Goal: Communication & Community: Answer question/provide support

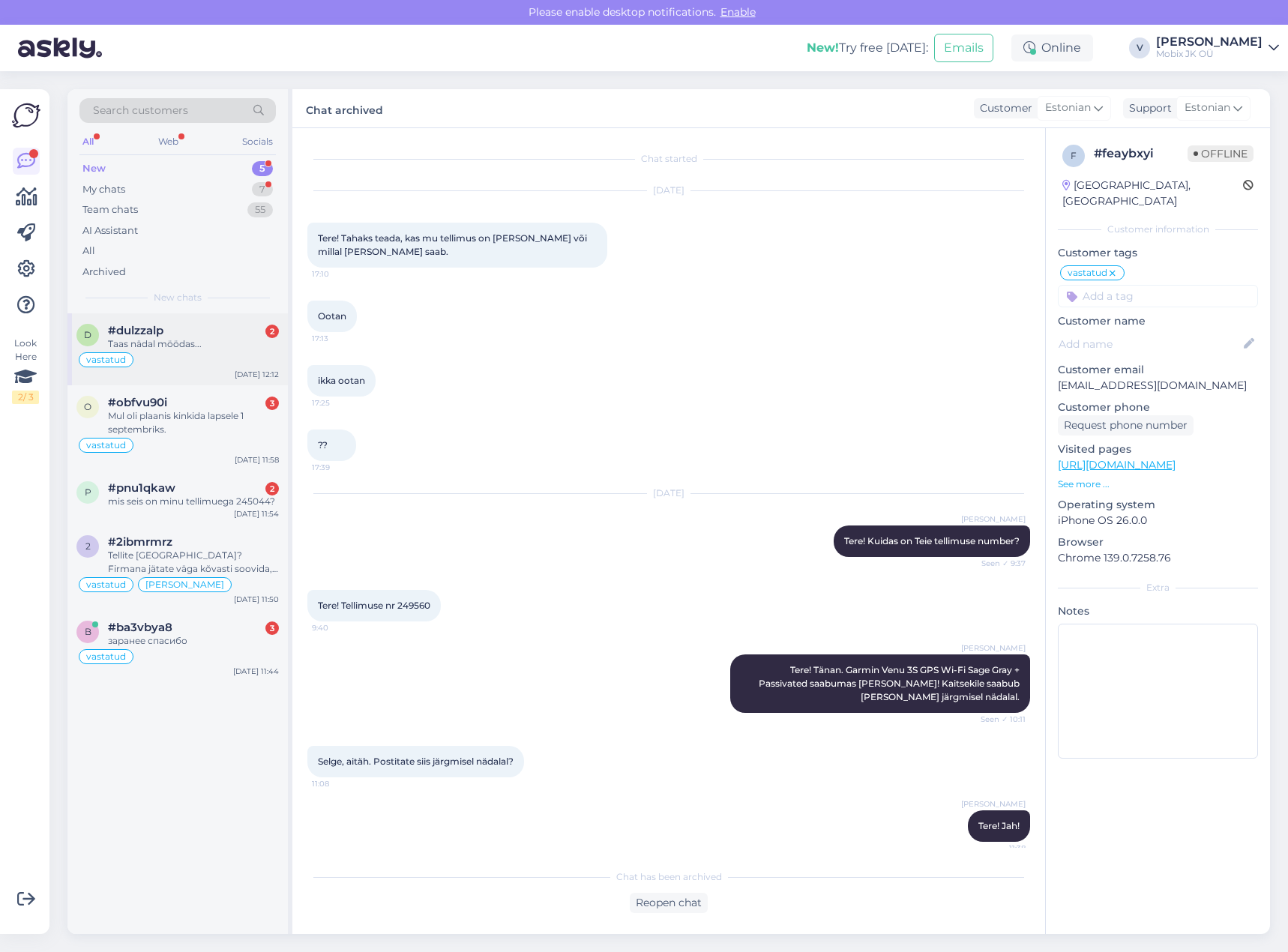
scroll to position [5, 0]
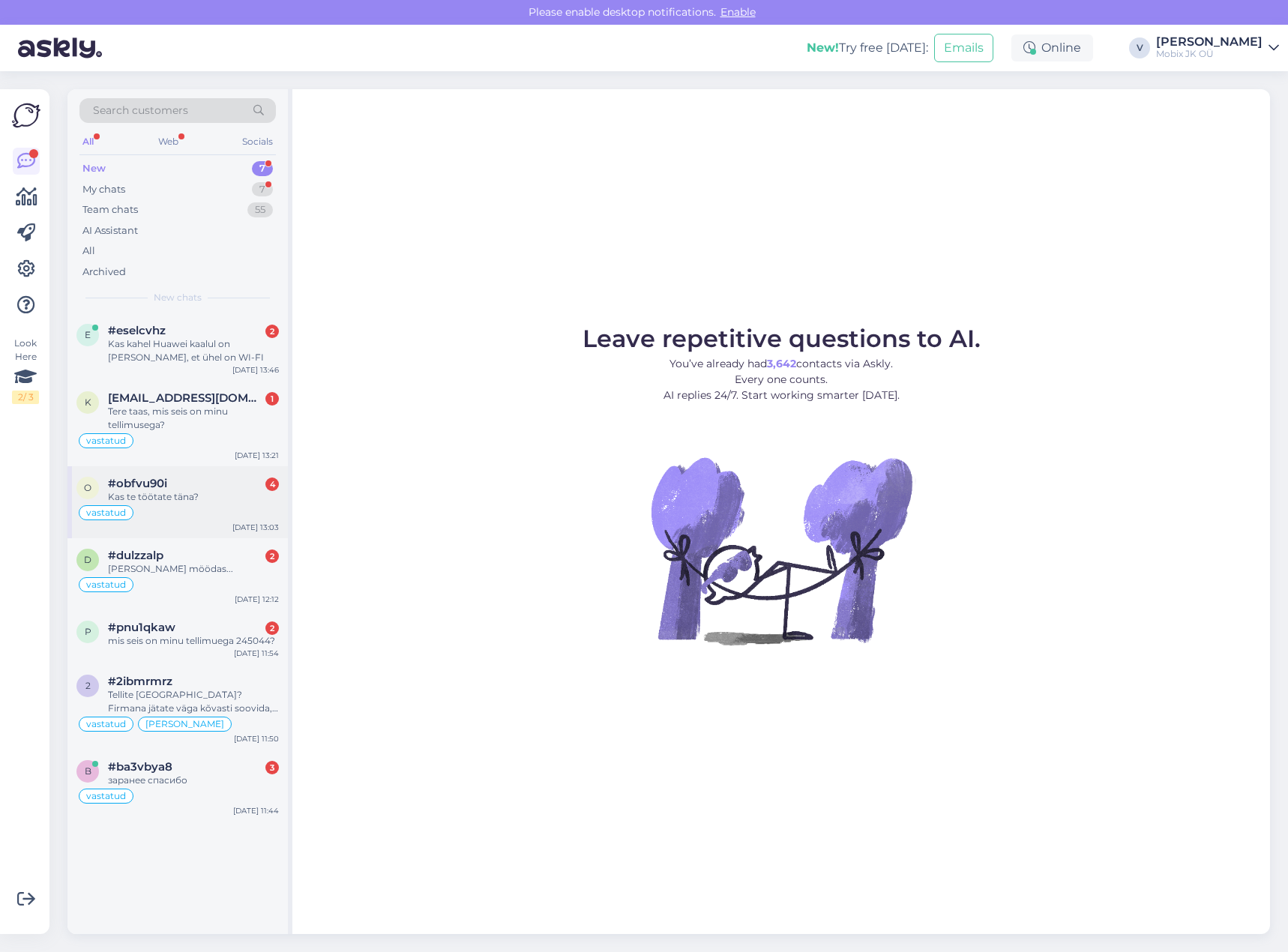
click at [229, 493] on div "Kas te töötate täna?" at bounding box center [193, 497] width 171 height 14
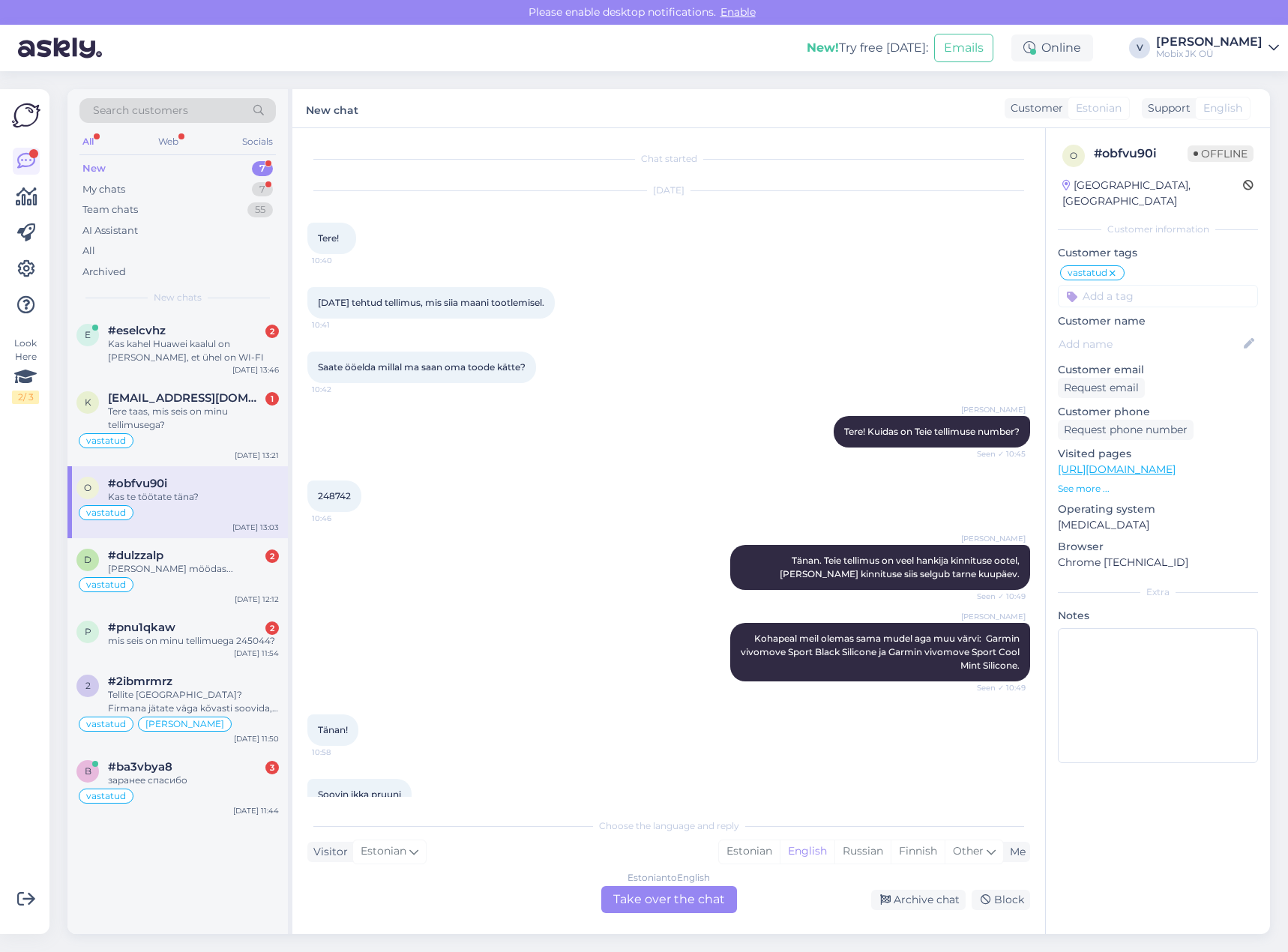
scroll to position [655, 0]
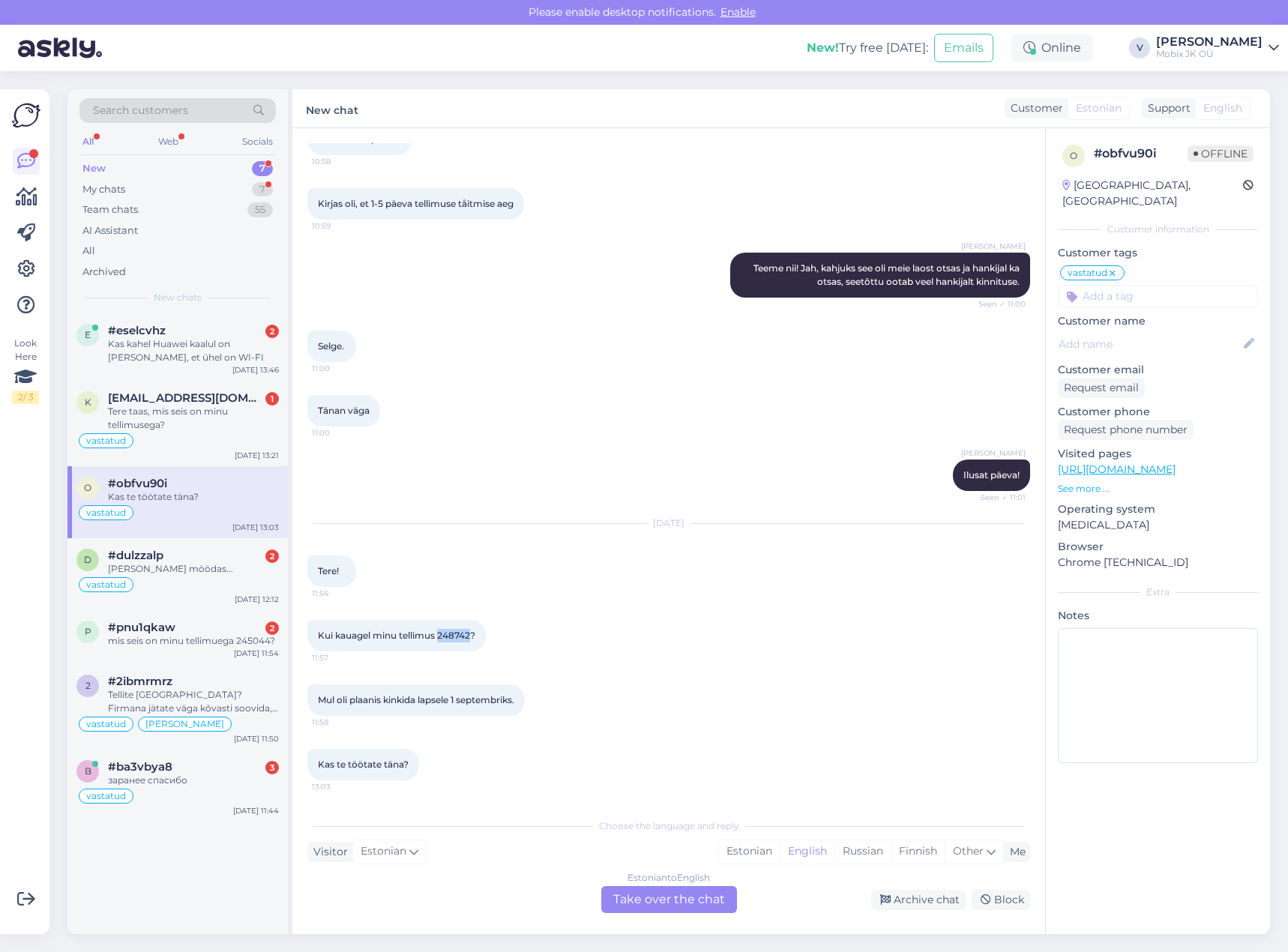
drag, startPoint x: 439, startPoint y: 634, endPoint x: 473, endPoint y: 637, distance: 34.1
click at [473, 637] on span "Kui kauagel minu tellimus 248742?" at bounding box center [396, 635] width 157 height 11
copy span "248742"
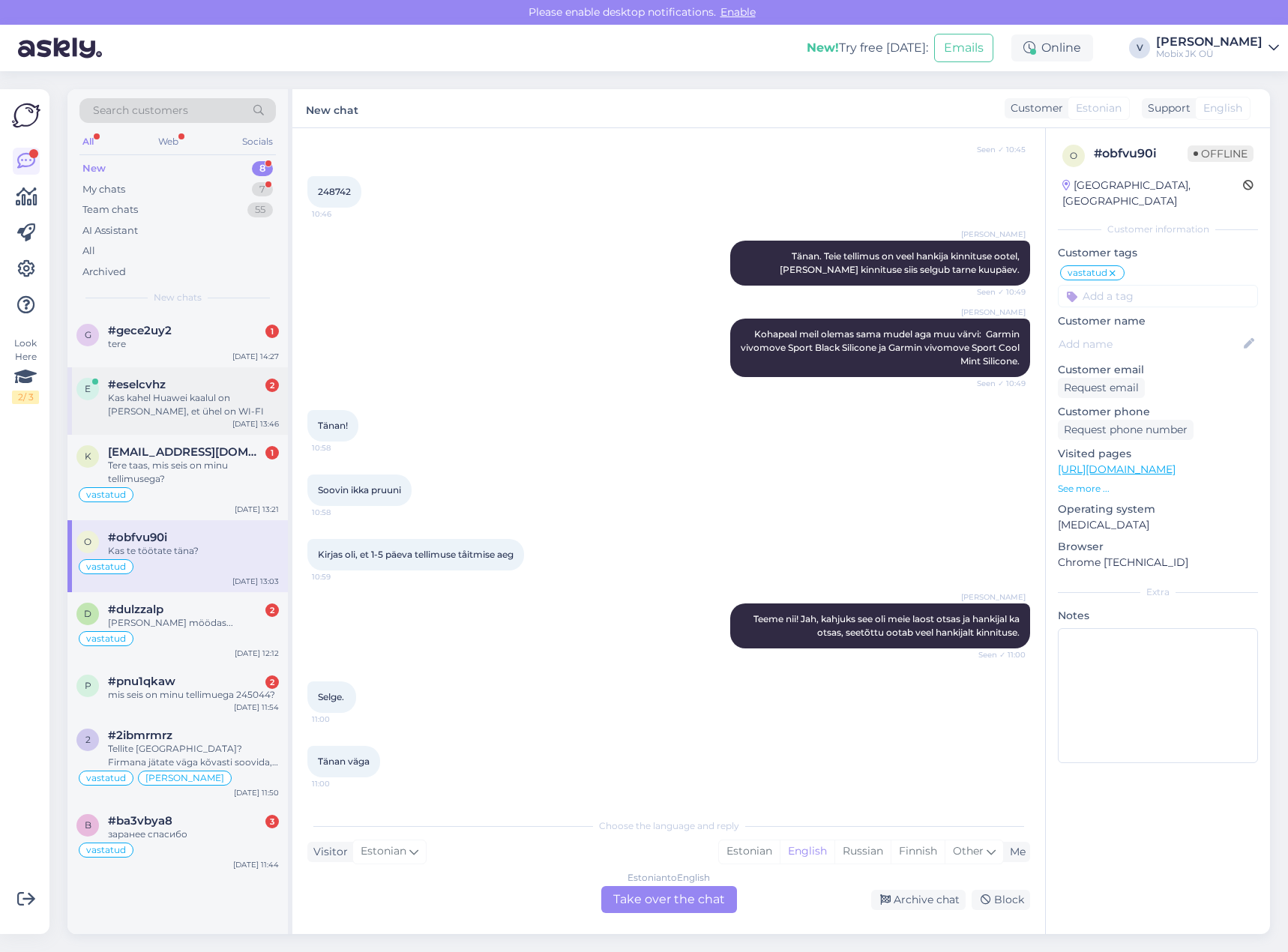
scroll to position [281, 0]
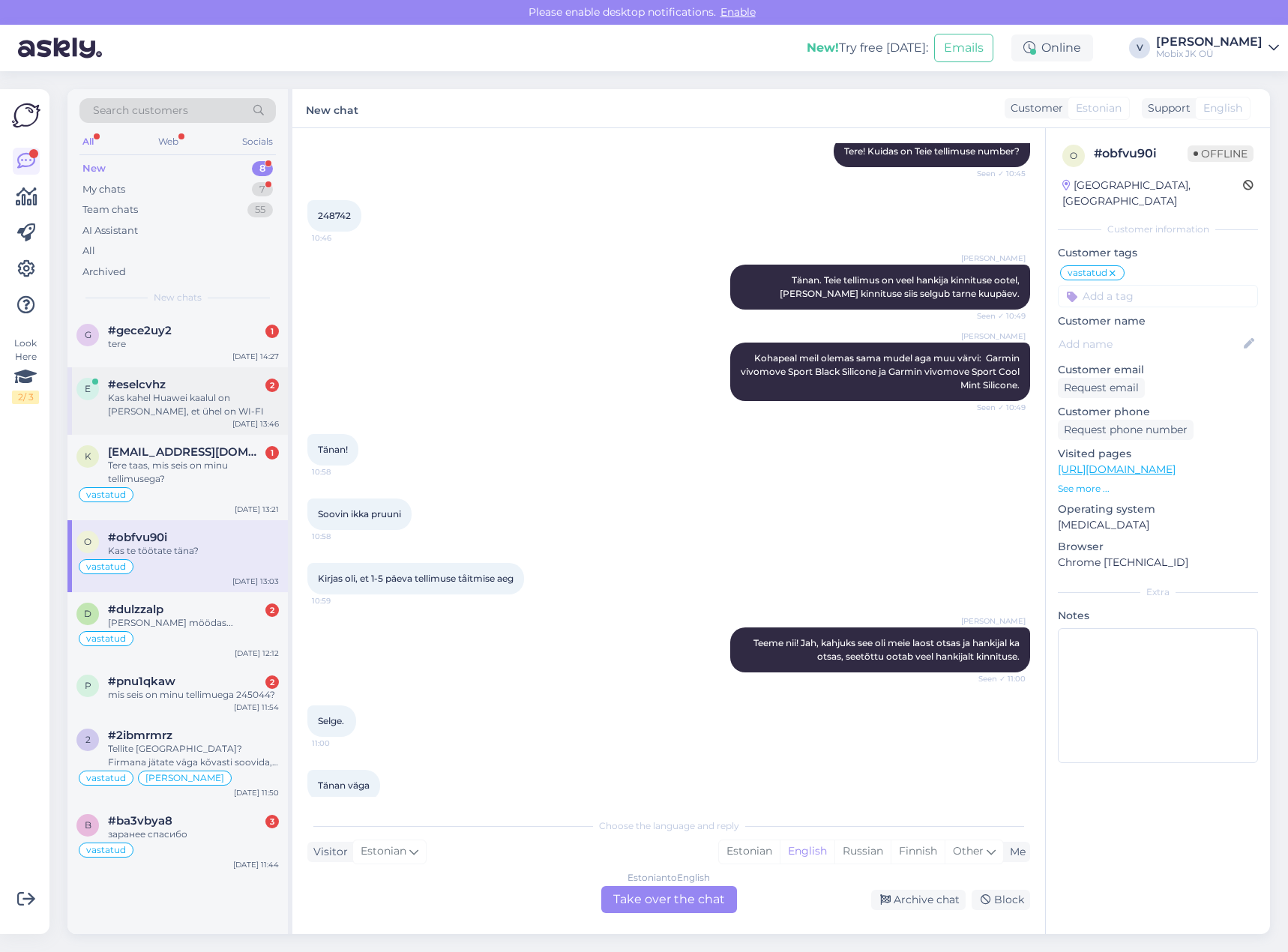
click at [232, 405] on div "Kas kahel Huawei kaalul on vahe selles, et ühel on WI-FI" at bounding box center [193, 405] width 171 height 27
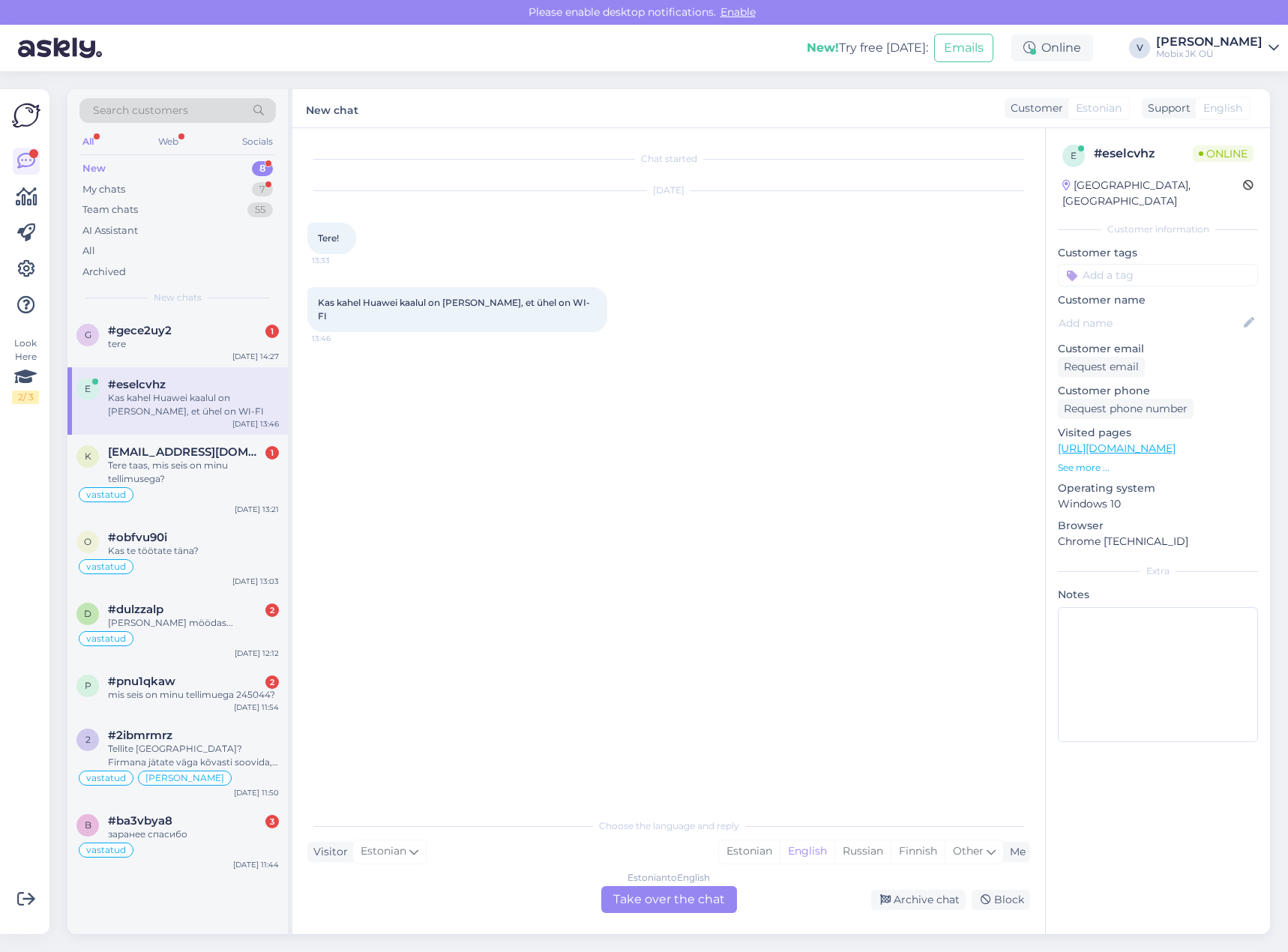
scroll to position [0, 0]
click at [197, 462] on div "Tere taas, mis seis on minu tellimusega?" at bounding box center [193, 472] width 171 height 27
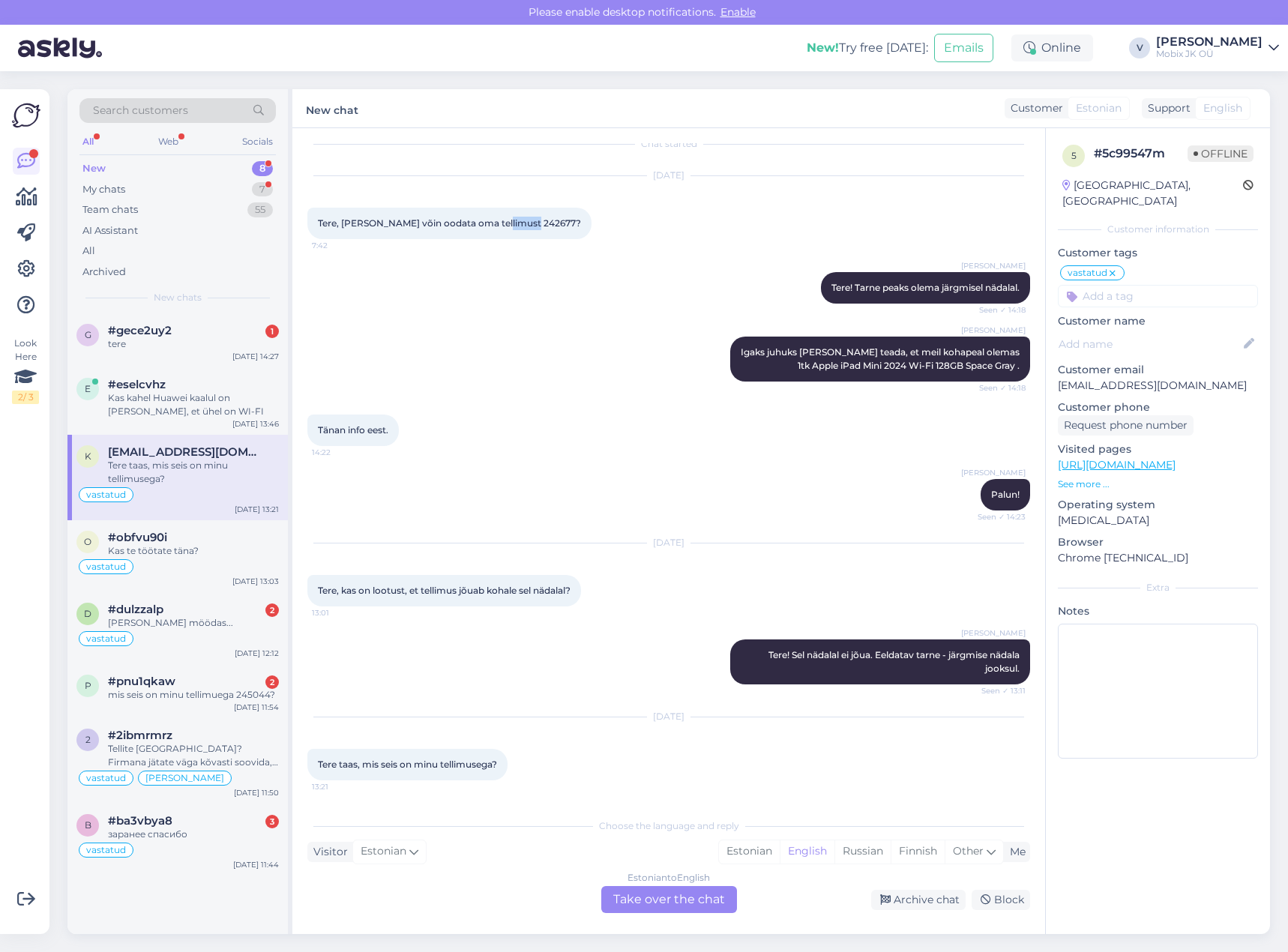
drag, startPoint x: 493, startPoint y: 220, endPoint x: 521, endPoint y: 217, distance: 28.2
click at [521, 217] on span "Tere, millal võin oodata oma tellimust 242677?" at bounding box center [449, 223] width 263 height 11
copy span "242677"
click at [186, 628] on div "Taas nädal möödas..." at bounding box center [193, 623] width 171 height 14
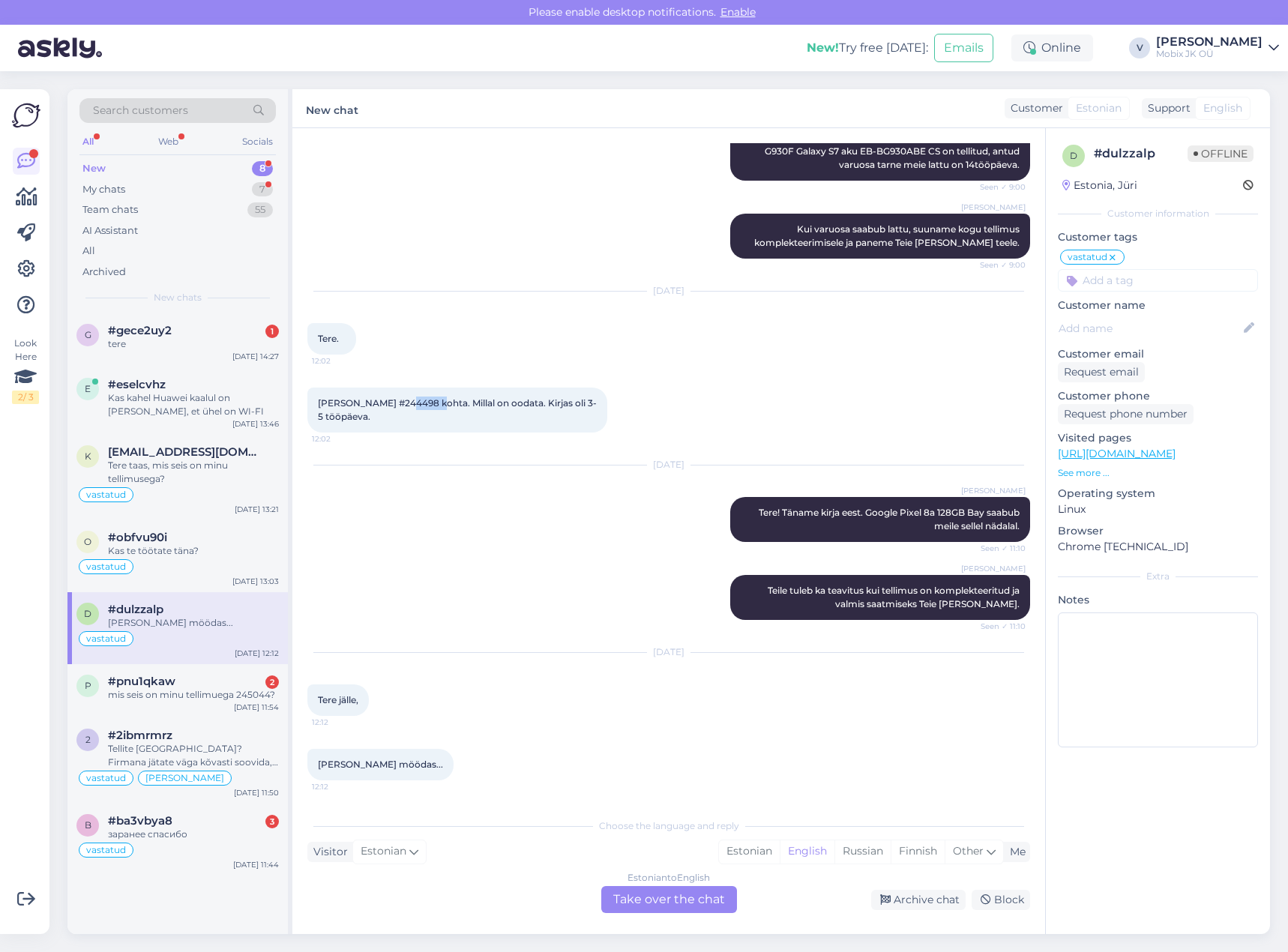
drag, startPoint x: 399, startPoint y: 400, endPoint x: 431, endPoint y: 401, distance: 32.0
click at [431, 401] on span "Uurin Tellimuse #244498 kohta. Millal on oodata. Kirjas oli 3-5 tööpäeva." at bounding box center [457, 409] width 279 height 24
copy span "244498"
click at [195, 708] on div "p #pnu1qkaw 2 mis seis on minu tellimuega 245044? Aug 29 11:54" at bounding box center [177, 691] width 220 height 54
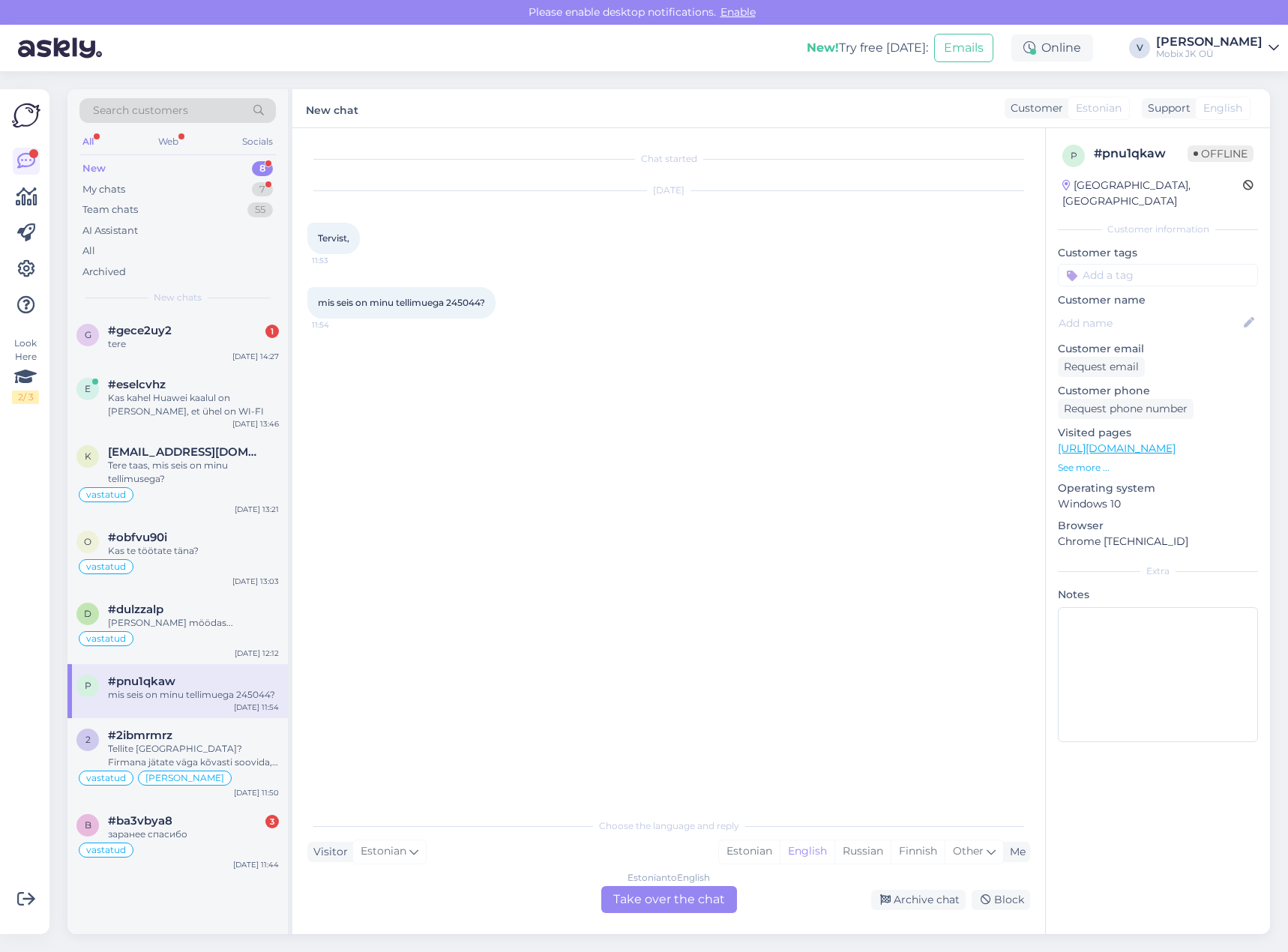
scroll to position [0, 0]
drag, startPoint x: 450, startPoint y: 300, endPoint x: 483, endPoint y: 305, distance: 33.4
click at [483, 305] on span "mis seis on minu tellimuega 245044?" at bounding box center [401, 302] width 167 height 11
copy span "245044"
drag, startPoint x: 741, startPoint y: 856, endPoint x: 721, endPoint y: 902, distance: 50.2
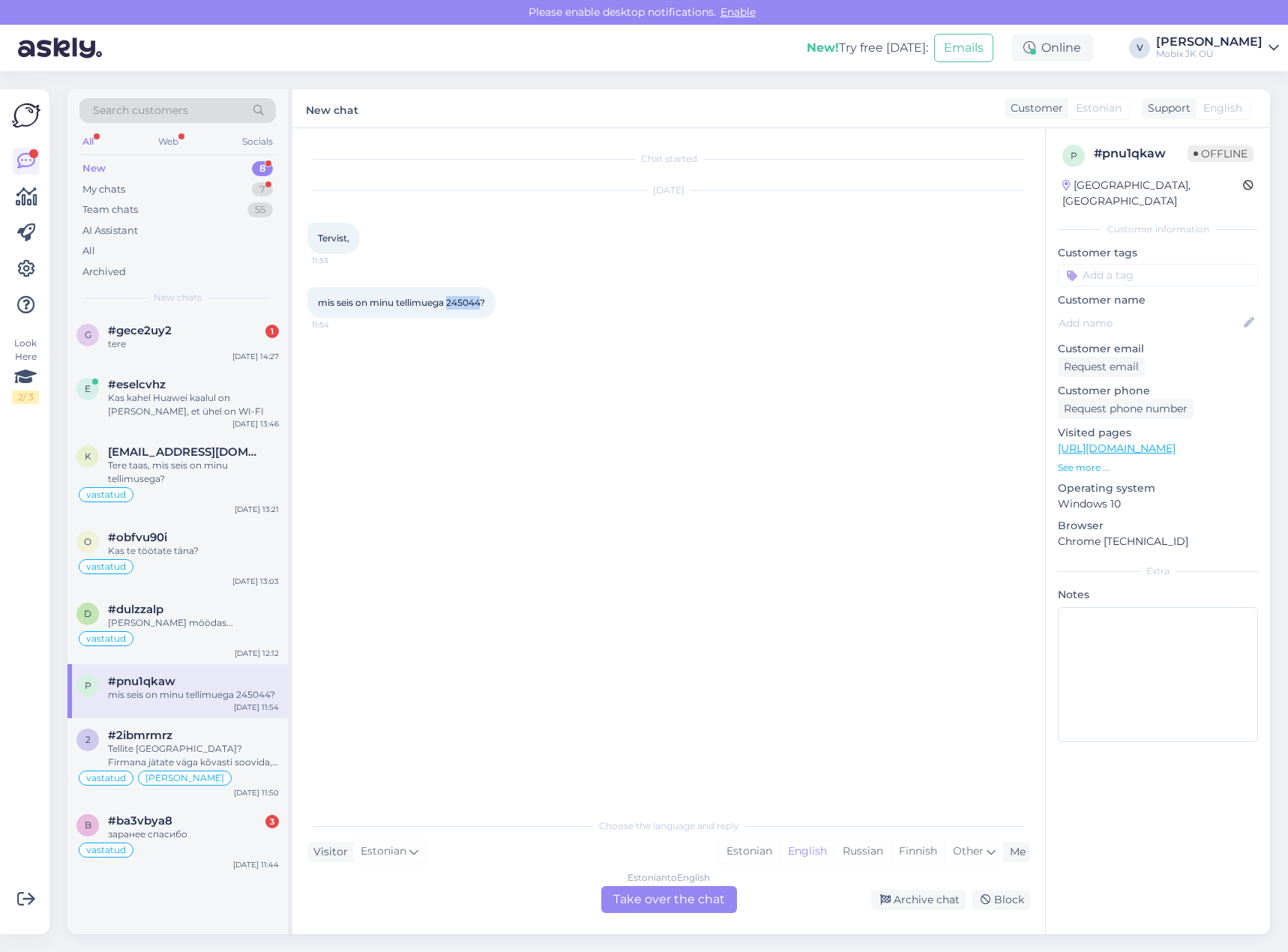
click at [741, 856] on div "Estonian" at bounding box center [749, 851] width 61 height 23
click at [720, 900] on div "Estonian to Estonian Take over the chat" at bounding box center [669, 900] width 136 height 27
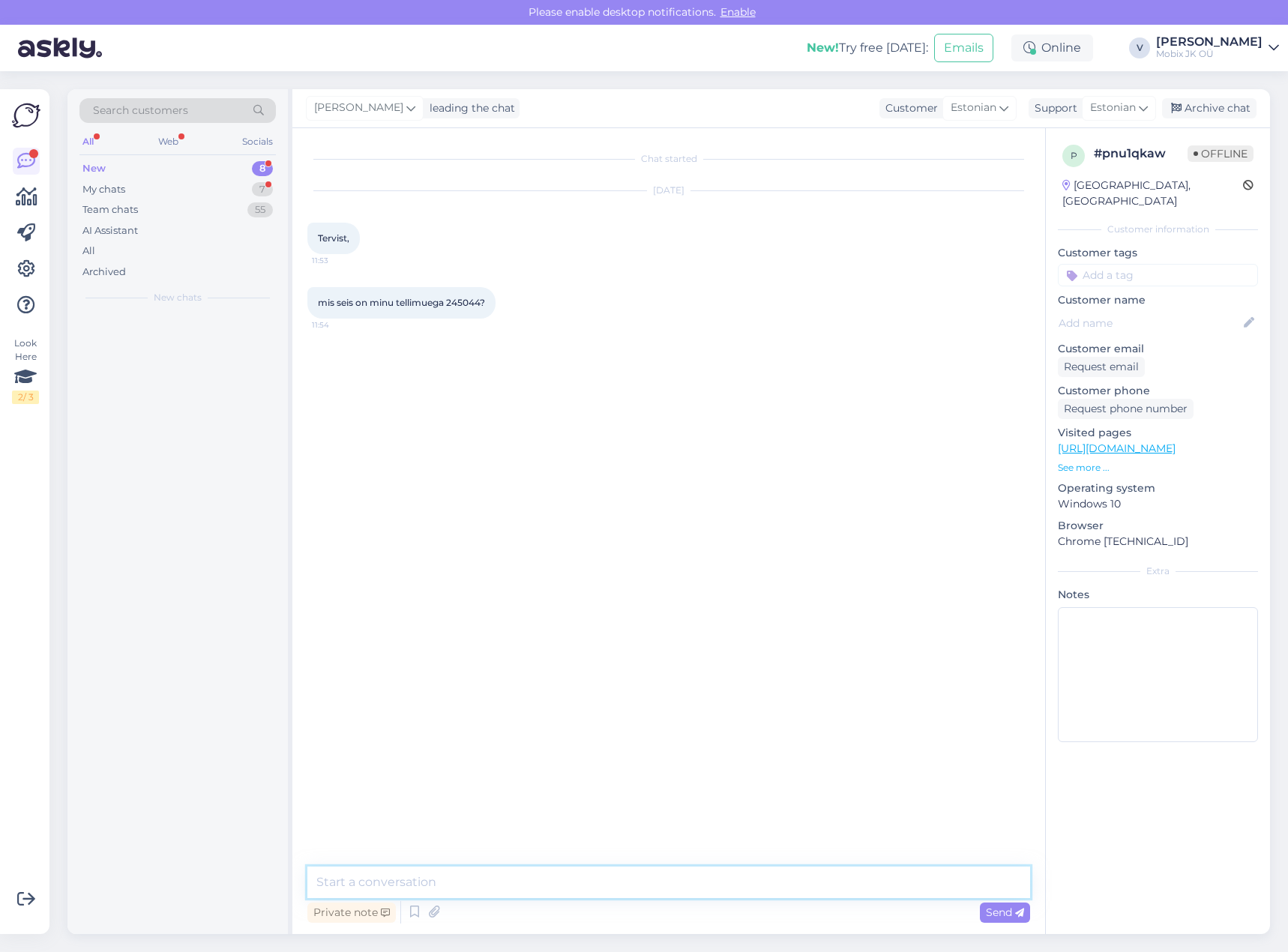
click at [720, 883] on textarea at bounding box center [668, 881] width 722 height 32
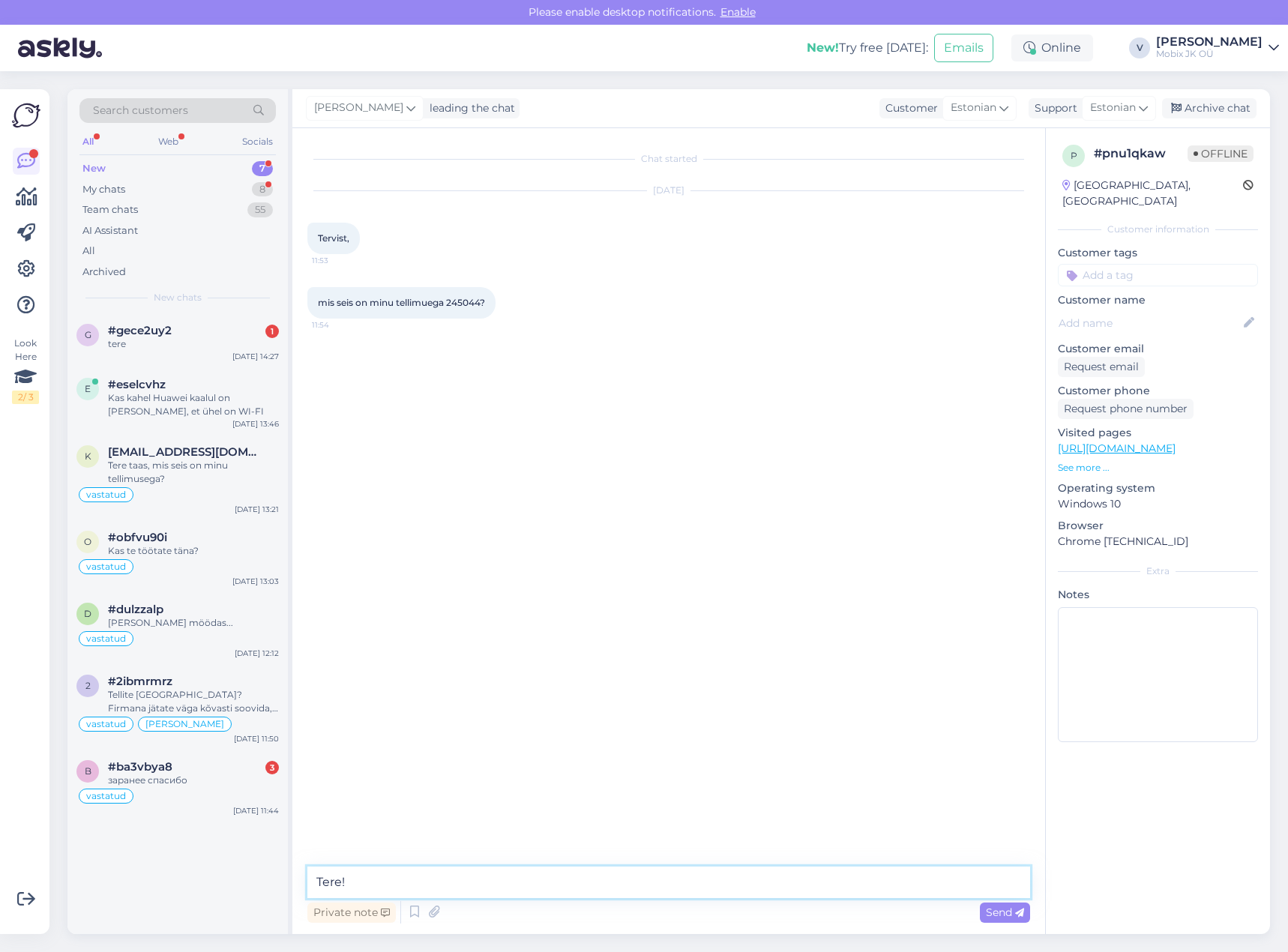
click at [483, 869] on textarea "Tere!" at bounding box center [668, 881] width 722 height 32
paste textarea "Garmin Forerunner 965 GPS Black"
type textarea "Tere! Garmin Forerunner 965 GPS Black on tellitud ja saabumas meie lattu järgmi…"
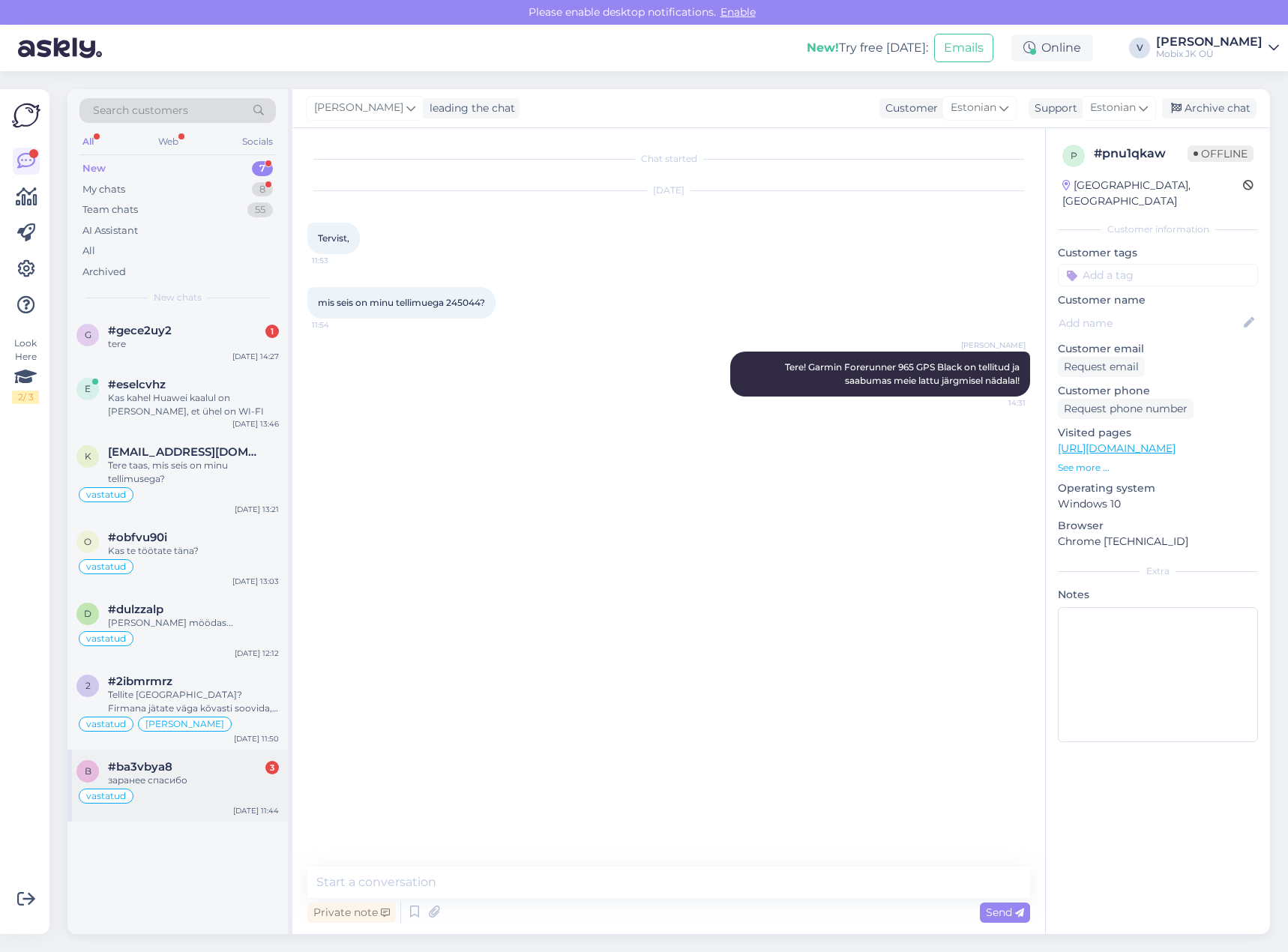
click at [246, 780] on div "заранее спасибо" at bounding box center [193, 780] width 171 height 14
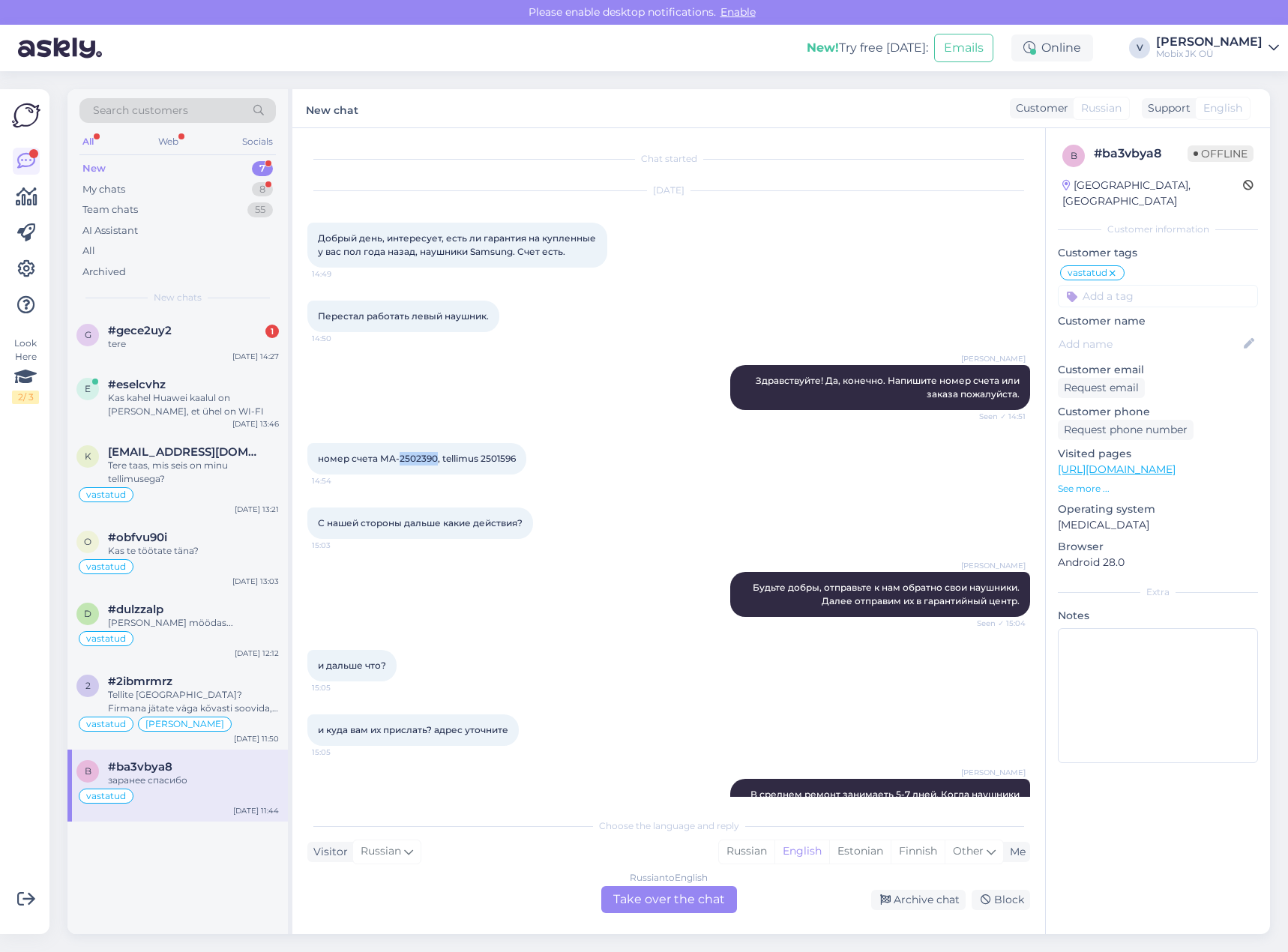
drag, startPoint x: 399, startPoint y: 460, endPoint x: 434, endPoint y: 460, distance: 35.0
click at [434, 460] on span "номер счета МА-2502390, tellimus 2501596" at bounding box center [416, 458] width 198 height 11
copy span "2502390"
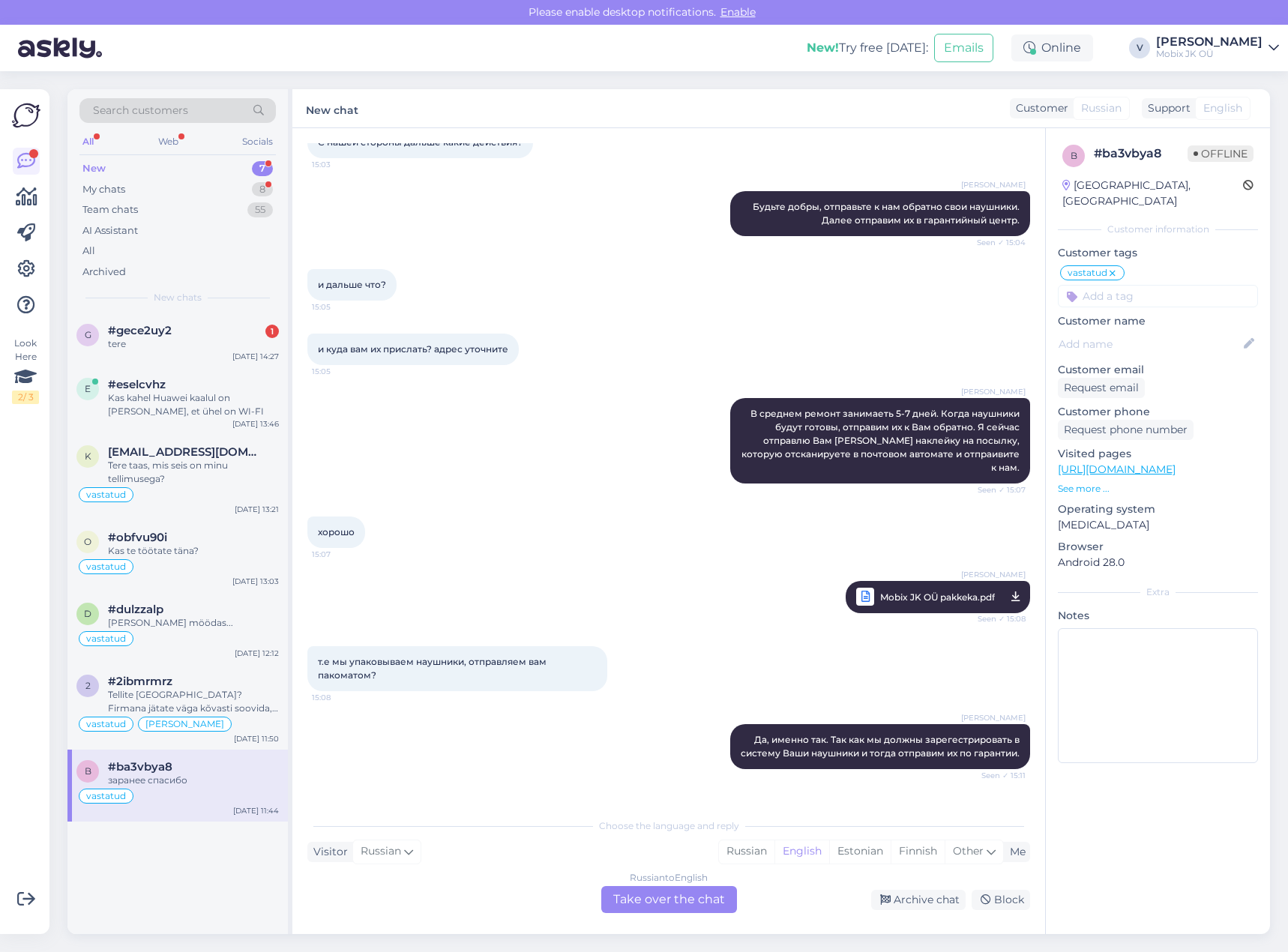
scroll to position [750, 0]
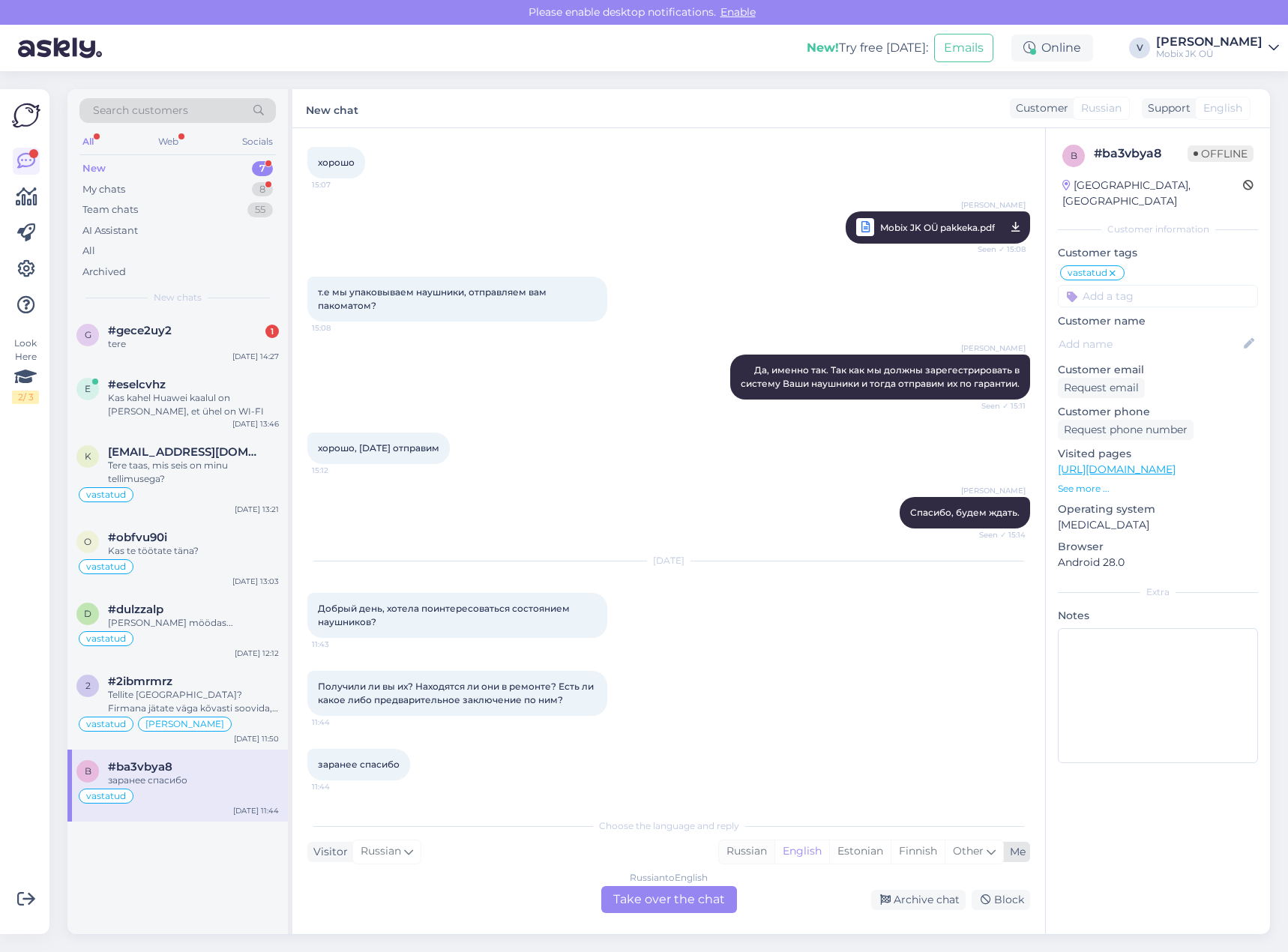
click at [745, 855] on div "Russian" at bounding box center [746, 851] width 55 height 23
click at [666, 899] on div "Russian to Russian Take over the chat" at bounding box center [669, 900] width 136 height 27
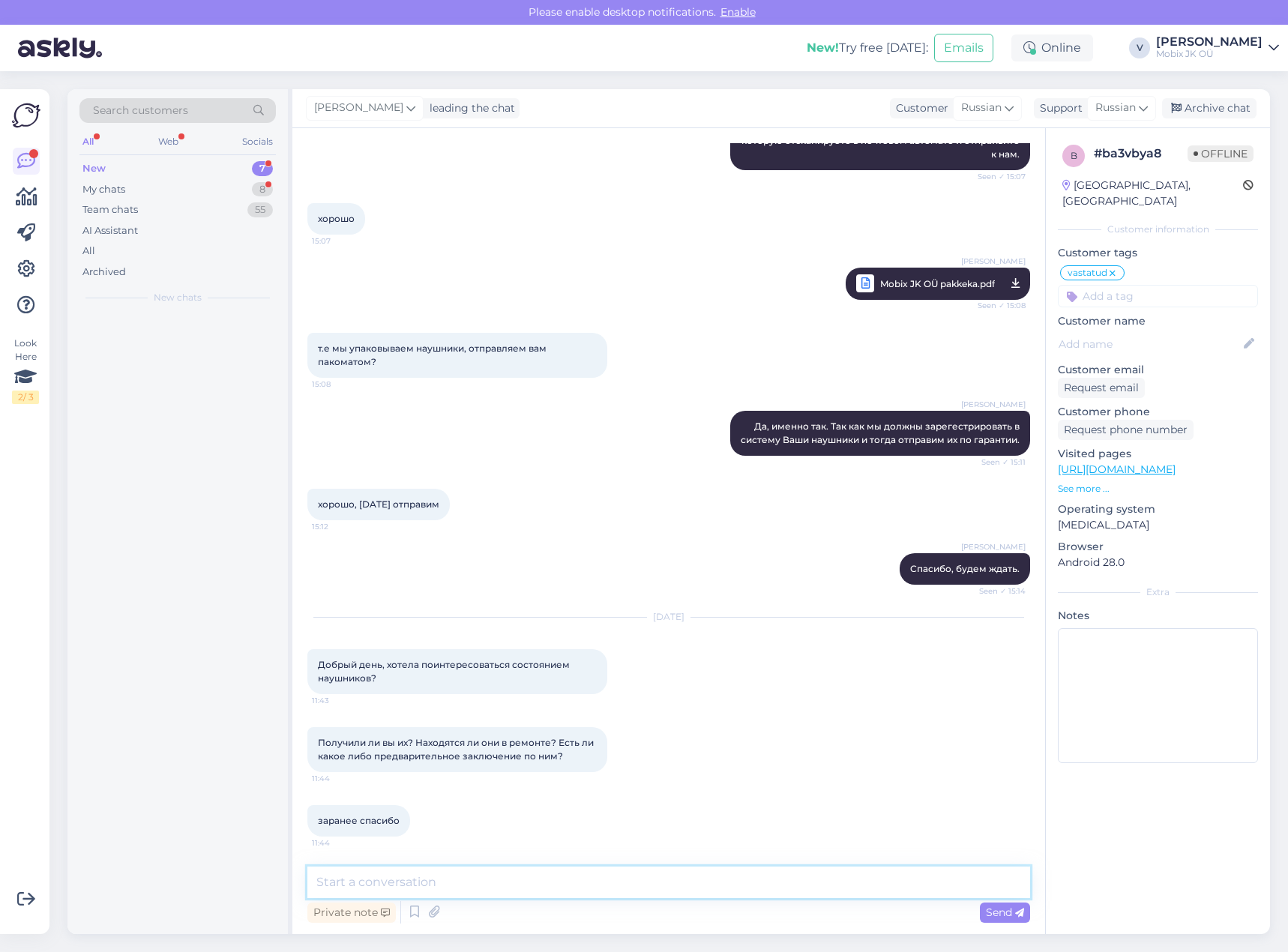
click at [666, 892] on textarea at bounding box center [668, 881] width 722 height 32
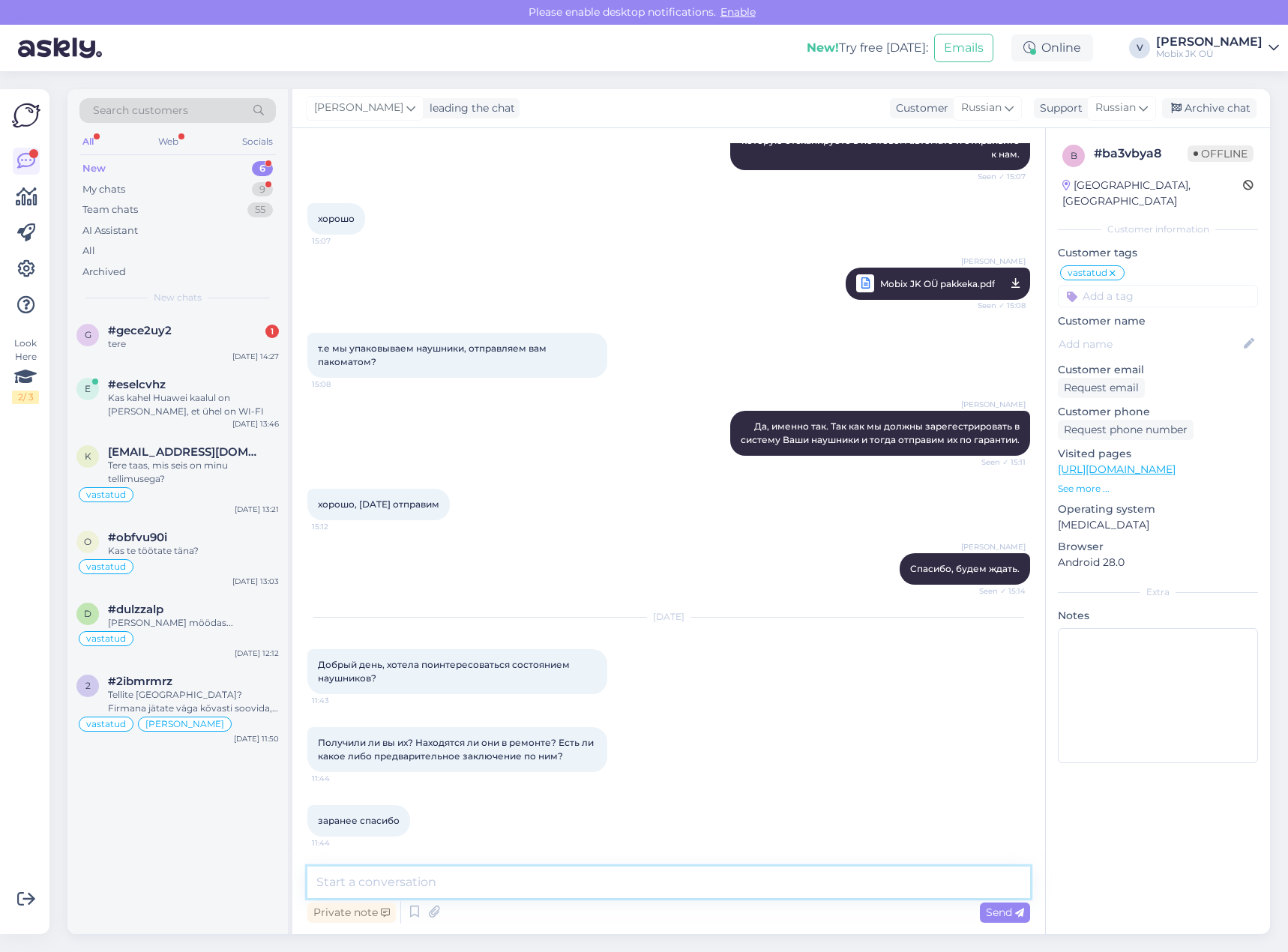
type textarea "Ж"
type textarea "Добрый день! Наушники ждут вас"
click at [281, 338] on div "g #gece2uy2 1 tere Aug 29 14:27" at bounding box center [177, 340] width 220 height 54
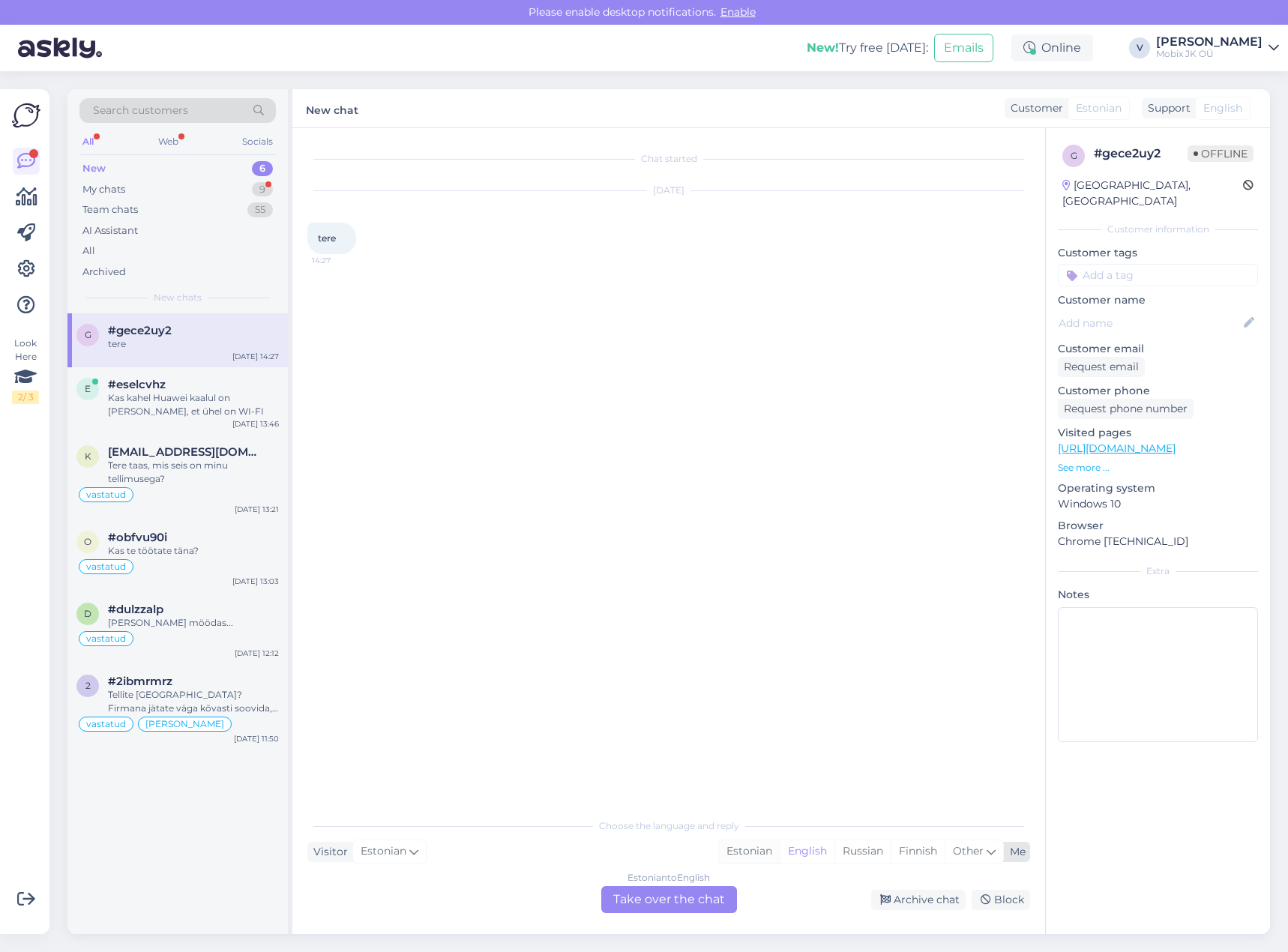
click at [744, 851] on div "Estonian" at bounding box center [749, 851] width 61 height 23
click at [711, 894] on div "Estonian to Estonian Take over the chat" at bounding box center [669, 900] width 136 height 27
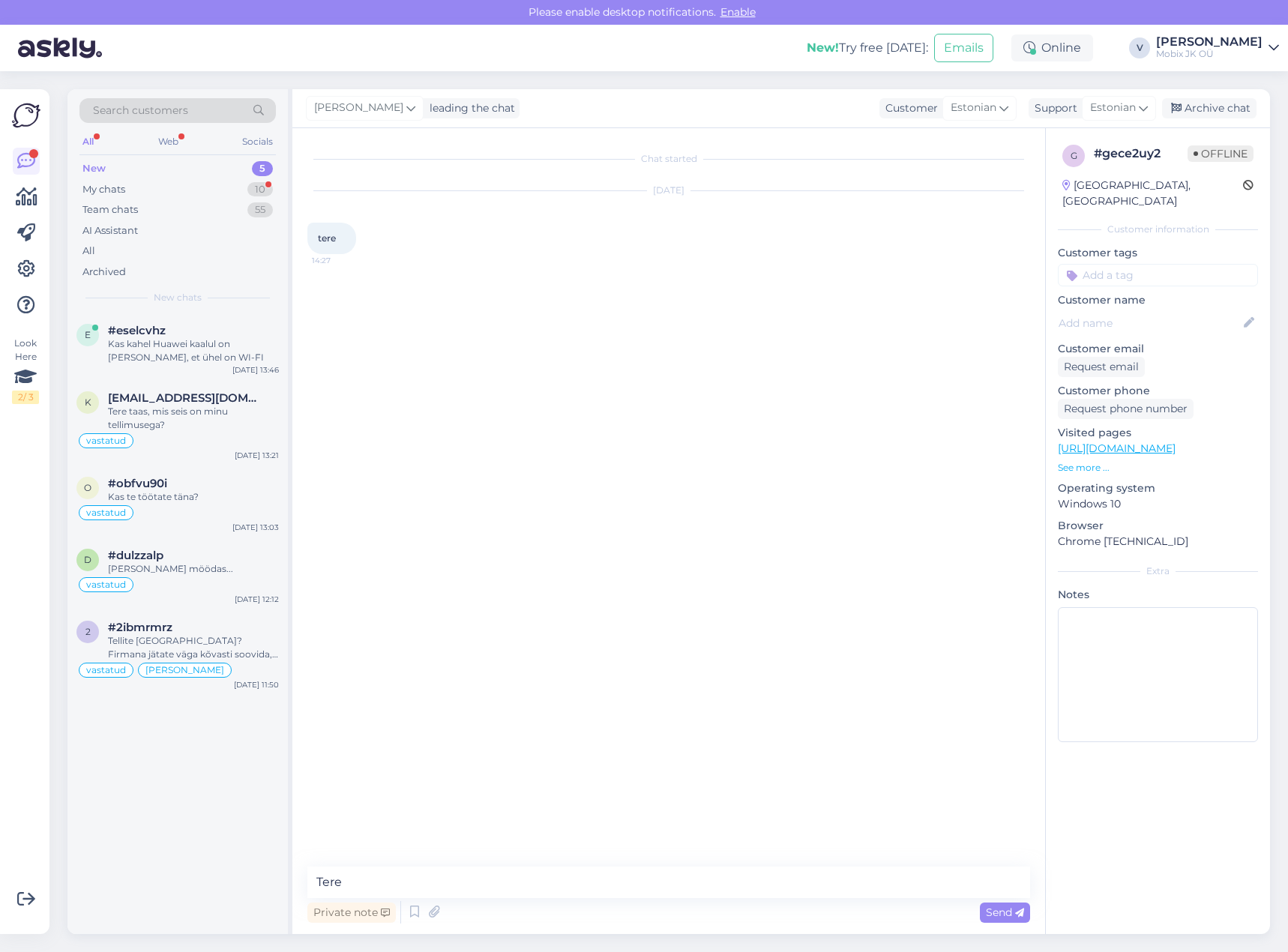
type textarea "Tere!"
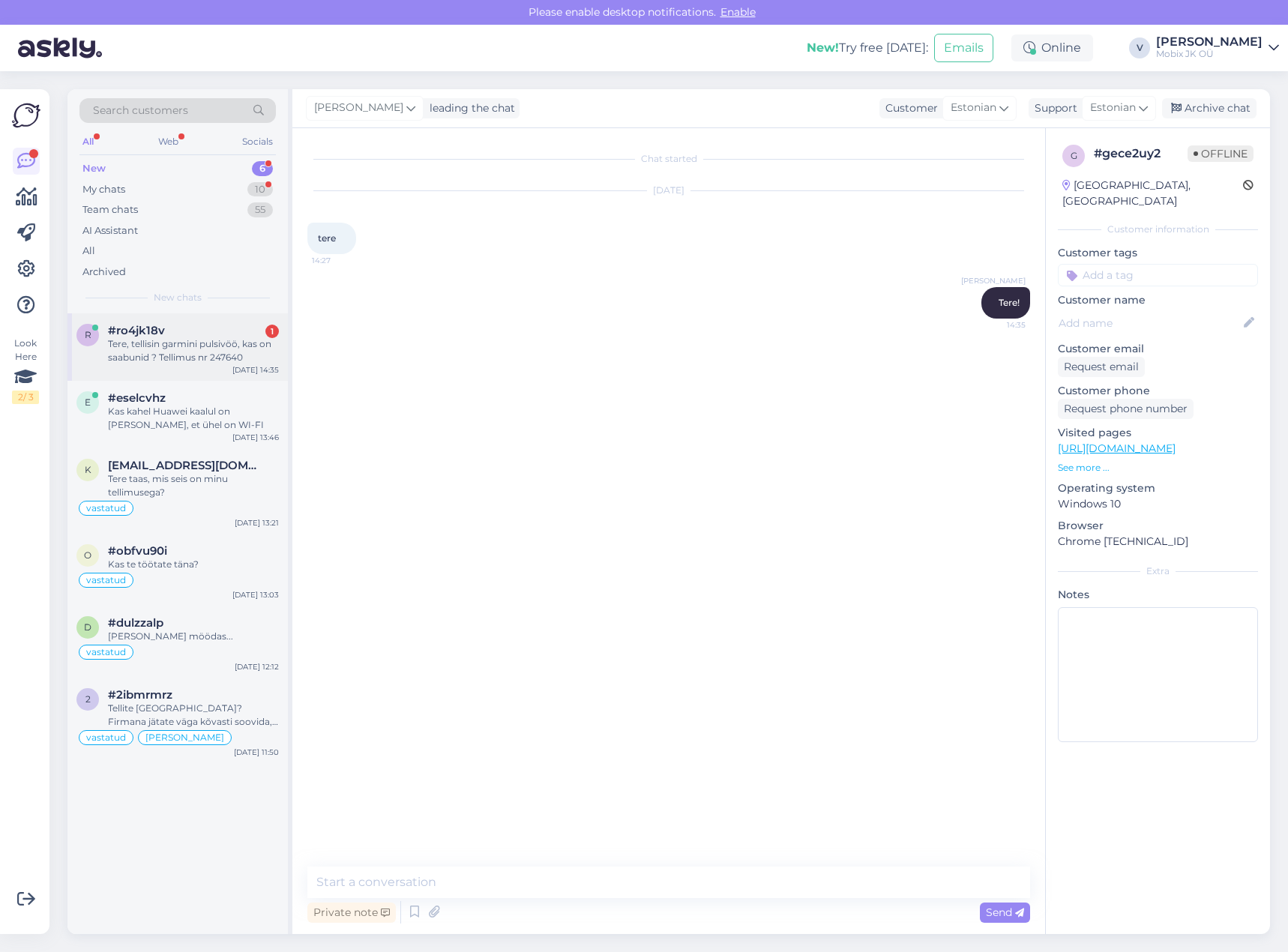
click at [181, 364] on div "Tere, tellisin garmini pulsivöö, kas on saabunid ? Tellimus nr 247640" at bounding box center [193, 351] width 171 height 27
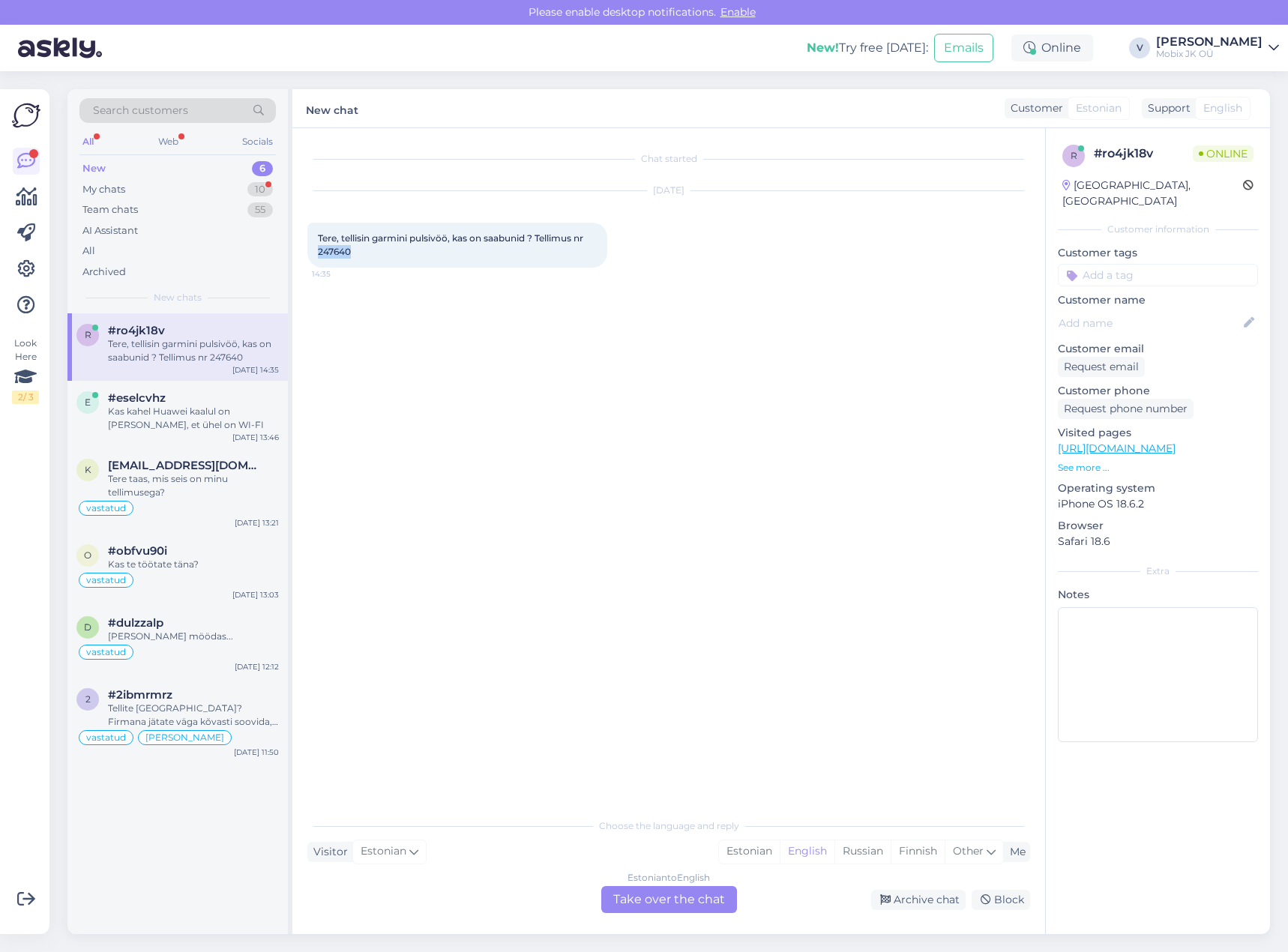
drag, startPoint x: 318, startPoint y: 250, endPoint x: 366, endPoint y: 251, distance: 48.0
click at [366, 251] on div "Tere, tellisin garmini pulsivöö, kas on saabunid ? Tellimus nr 247640 14:35" at bounding box center [456, 245] width 300 height 45
copy span "247640"
click at [764, 852] on div "Estonian" at bounding box center [749, 851] width 61 height 23
click at [722, 893] on div "Estonian to Estonian Take over the chat" at bounding box center [669, 900] width 136 height 27
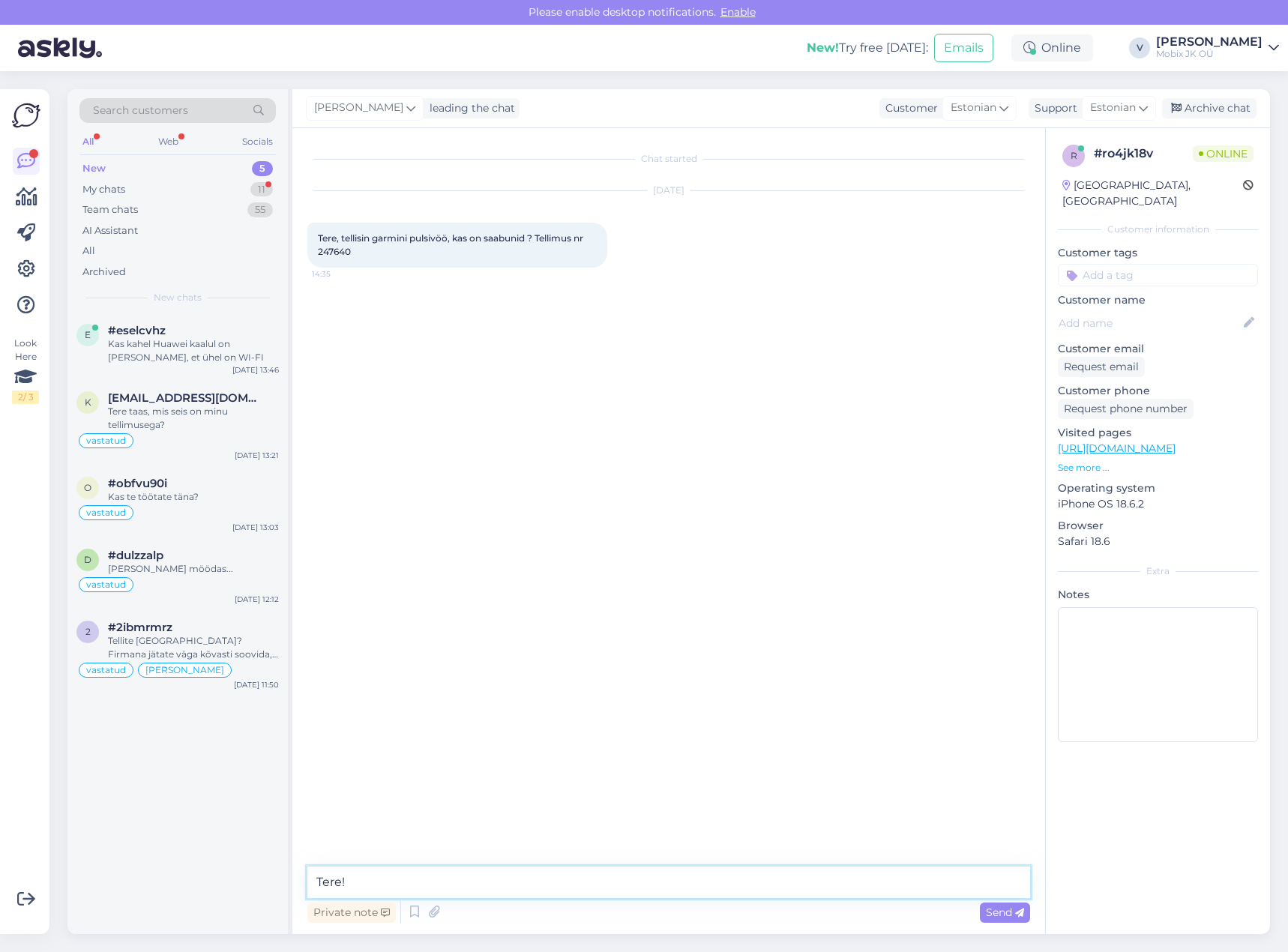
drag, startPoint x: 644, startPoint y: 876, endPoint x: 644, endPoint y: 869, distance: 7.0
click at [644, 875] on textarea "Tere!" at bounding box center [668, 881] width 722 height 32
paste textarea "Garmin HRM 600 M-XL"
type textarea "Tere! Garmin HRM 600 M-XL saabumas meile uue nädala alguses!"
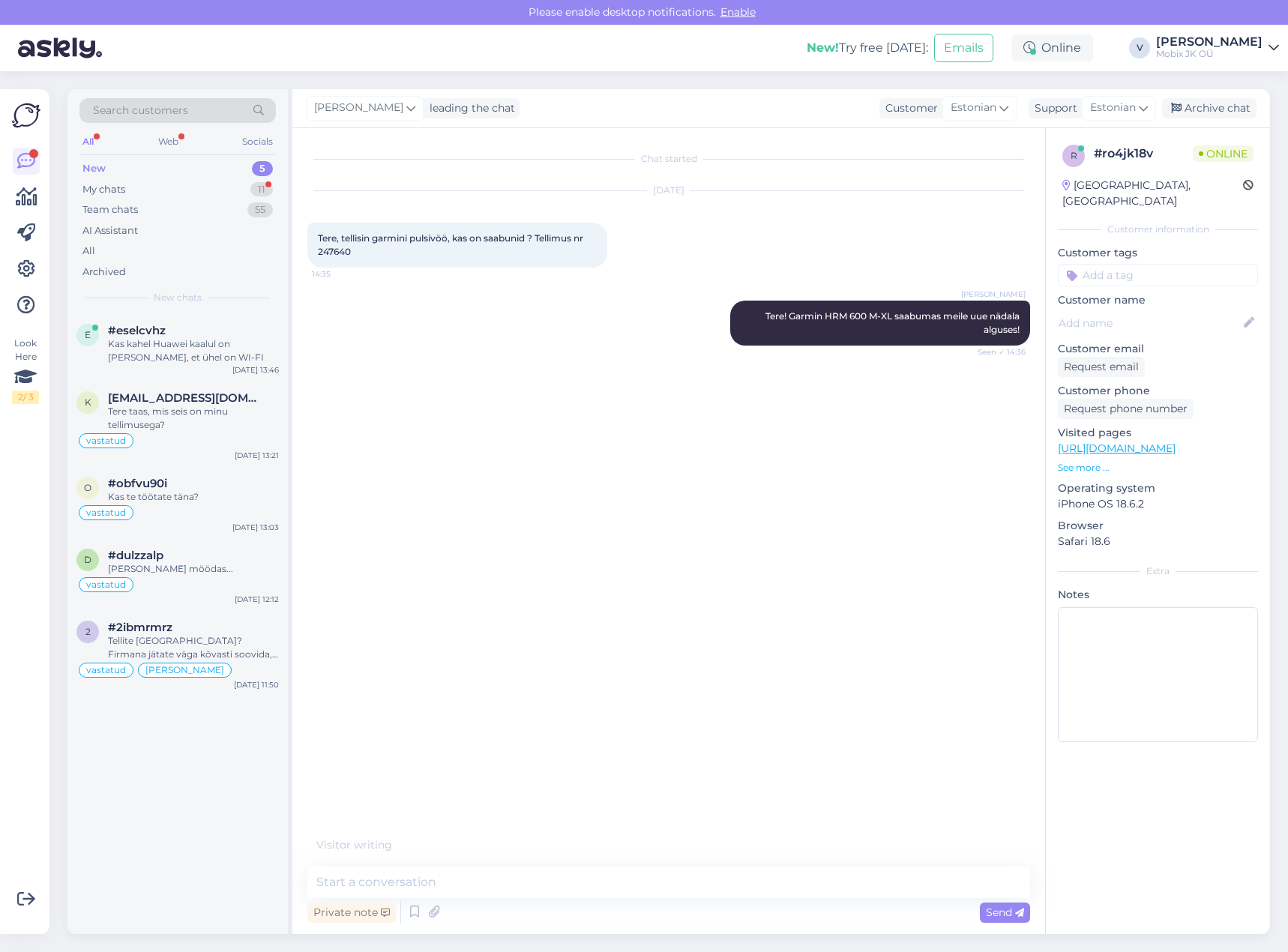
click at [1174, 263] on input at bounding box center [1157, 274] width 200 height 23
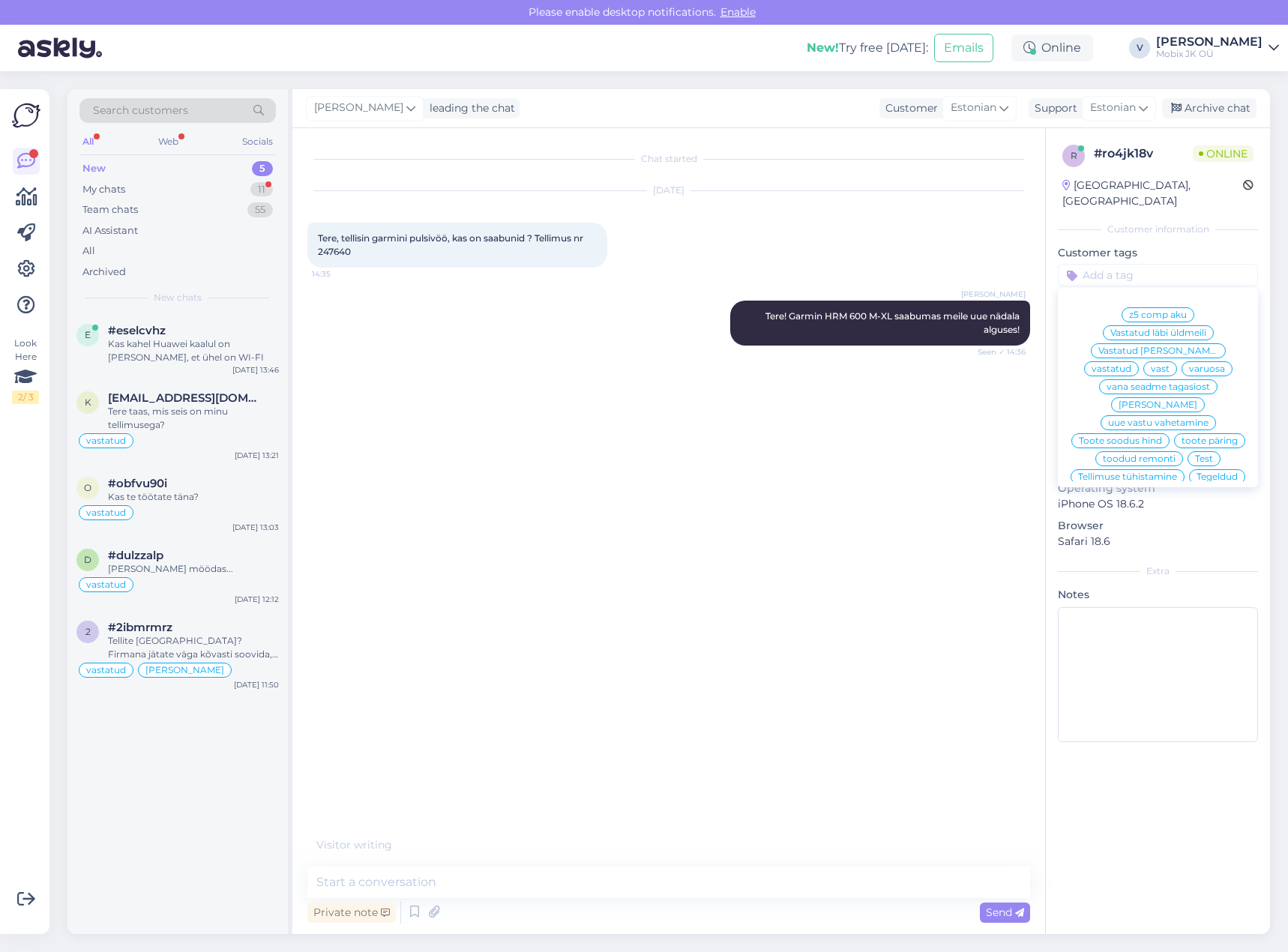
click at [1131, 364] on span "vastatud" at bounding box center [1111, 368] width 40 height 9
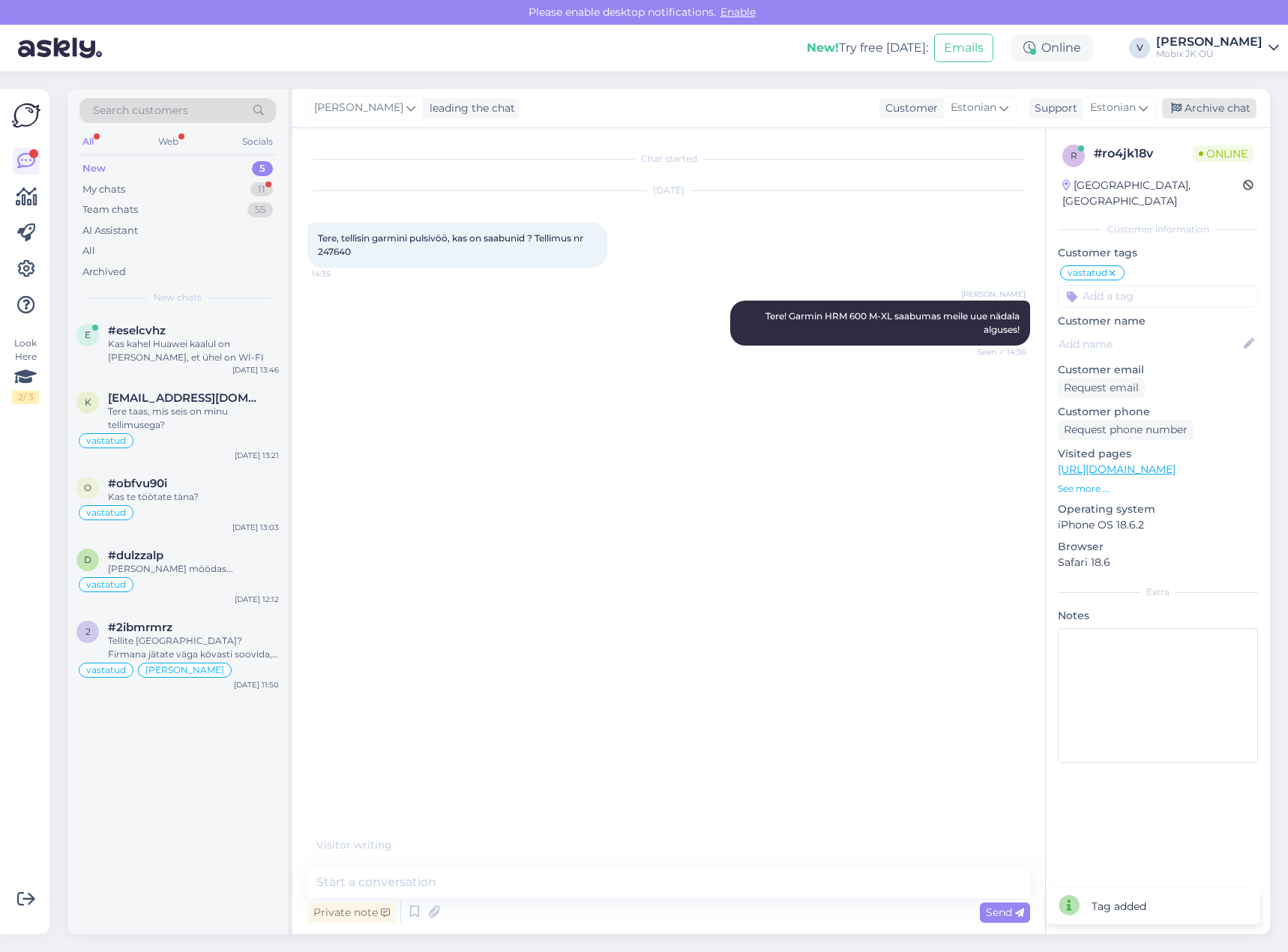
click at [1205, 110] on div "Archive chat" at bounding box center [1208, 108] width 94 height 20
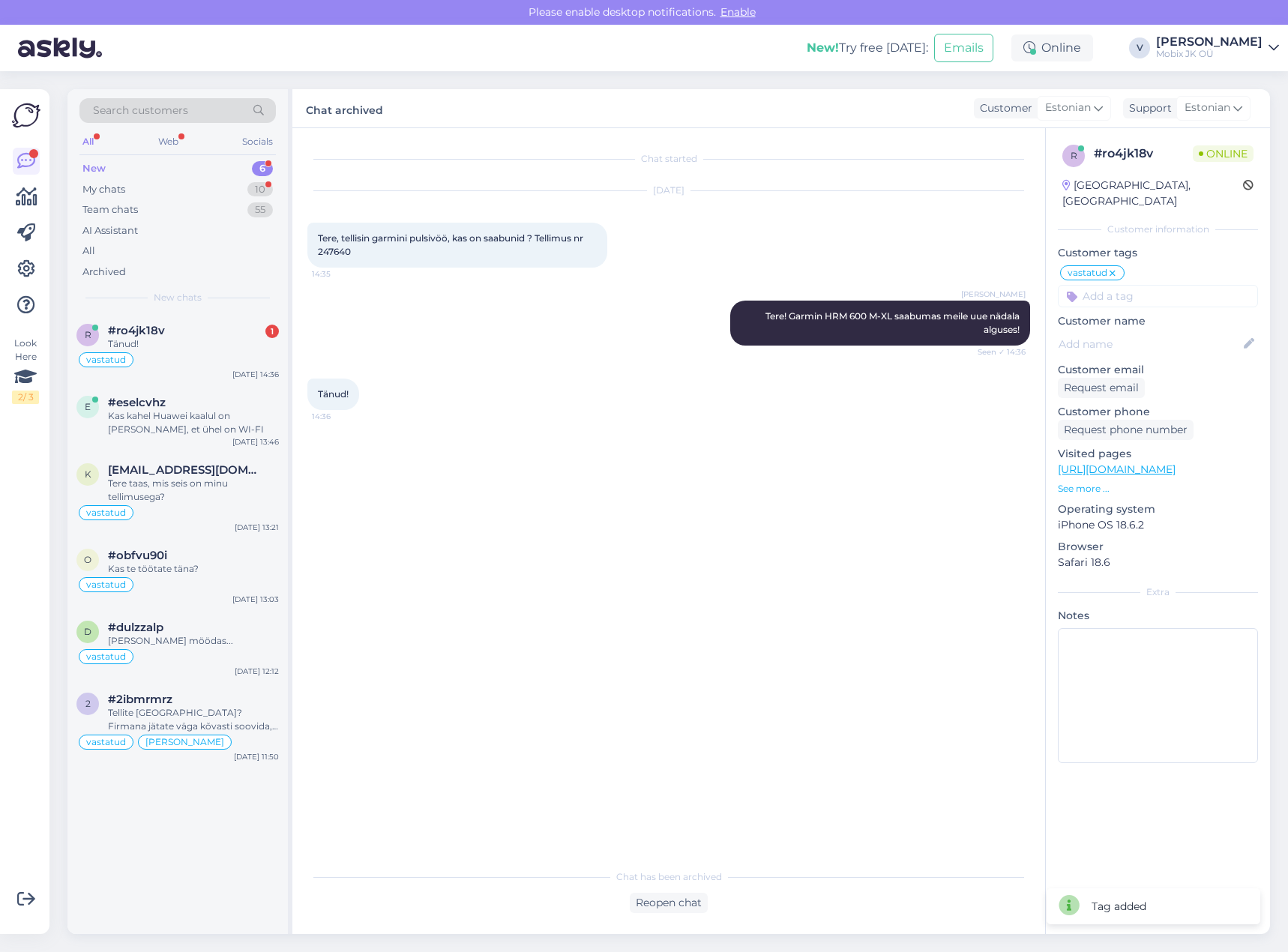
click at [220, 428] on div "Kas kahel Huawei kaalul on vahe selles, et ühel on WI-FI" at bounding box center [193, 423] width 171 height 27
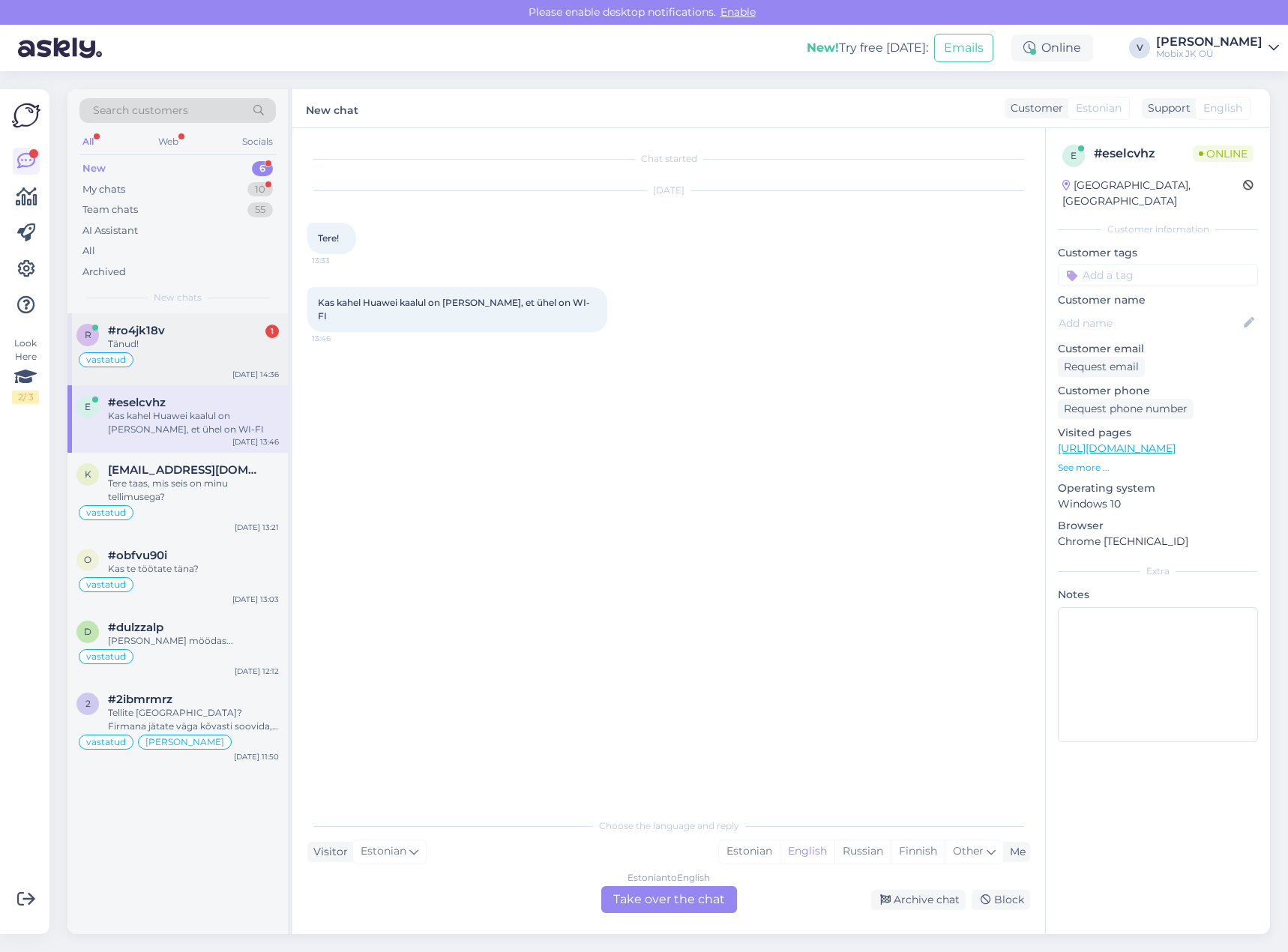
click at [221, 354] on div "vastatud" at bounding box center [177, 360] width 203 height 18
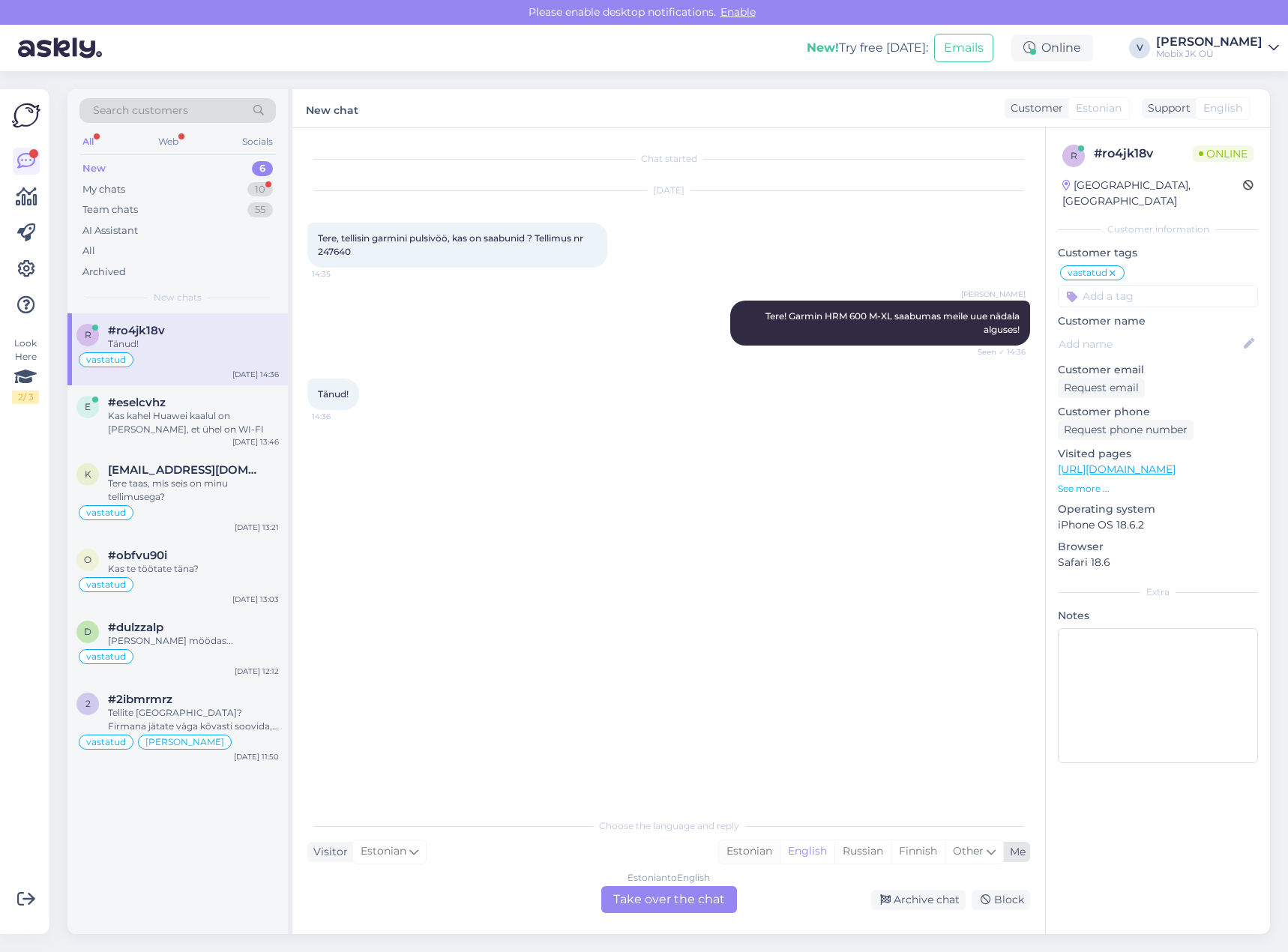
click at [749, 853] on div "Estonian" at bounding box center [749, 851] width 61 height 23
click at [717, 892] on div "Estonian to Estonian Take over the chat" at bounding box center [669, 900] width 136 height 27
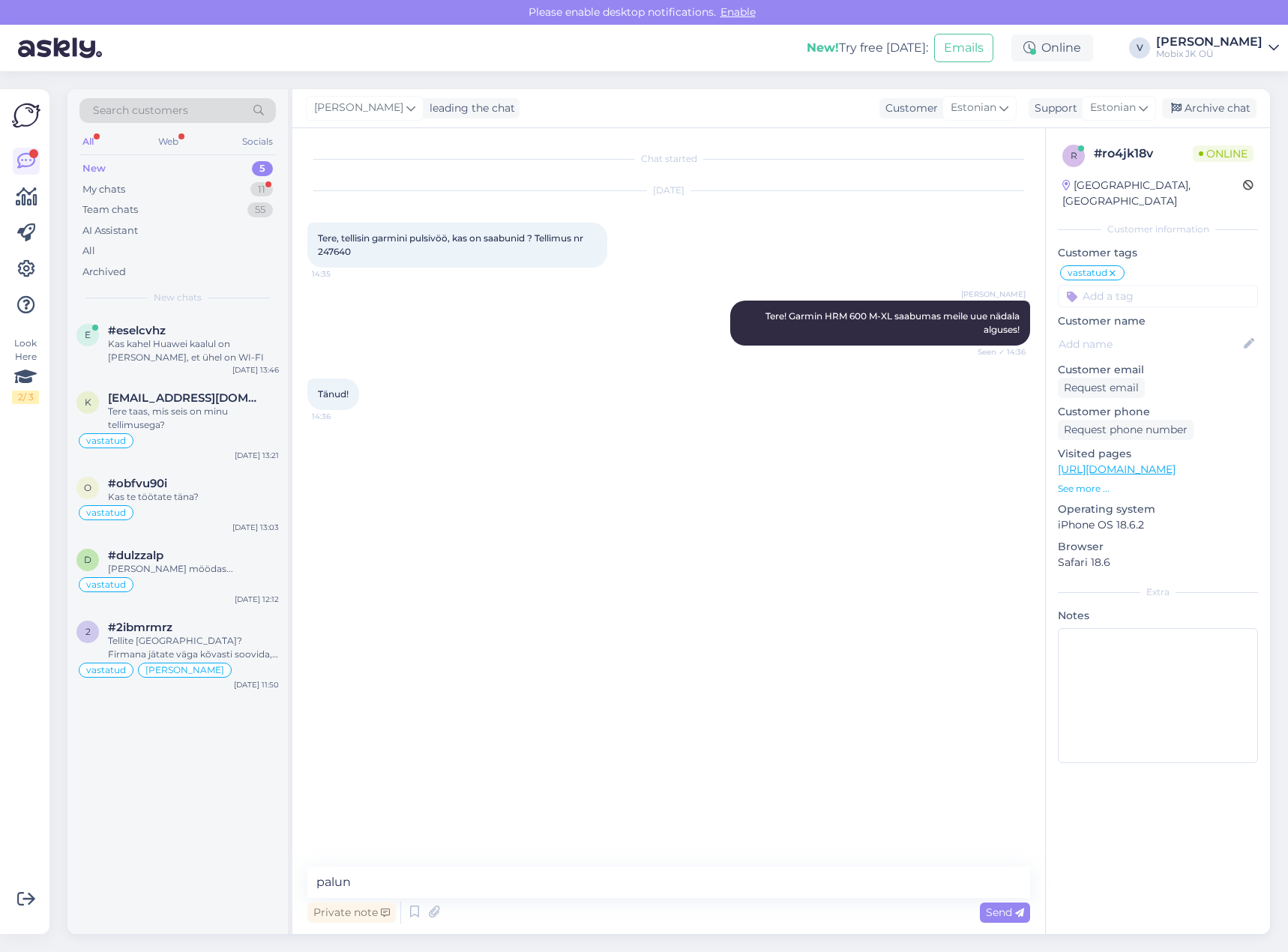
type textarea "palun!"
click at [1226, 102] on div "Archive chat" at bounding box center [1208, 108] width 94 height 20
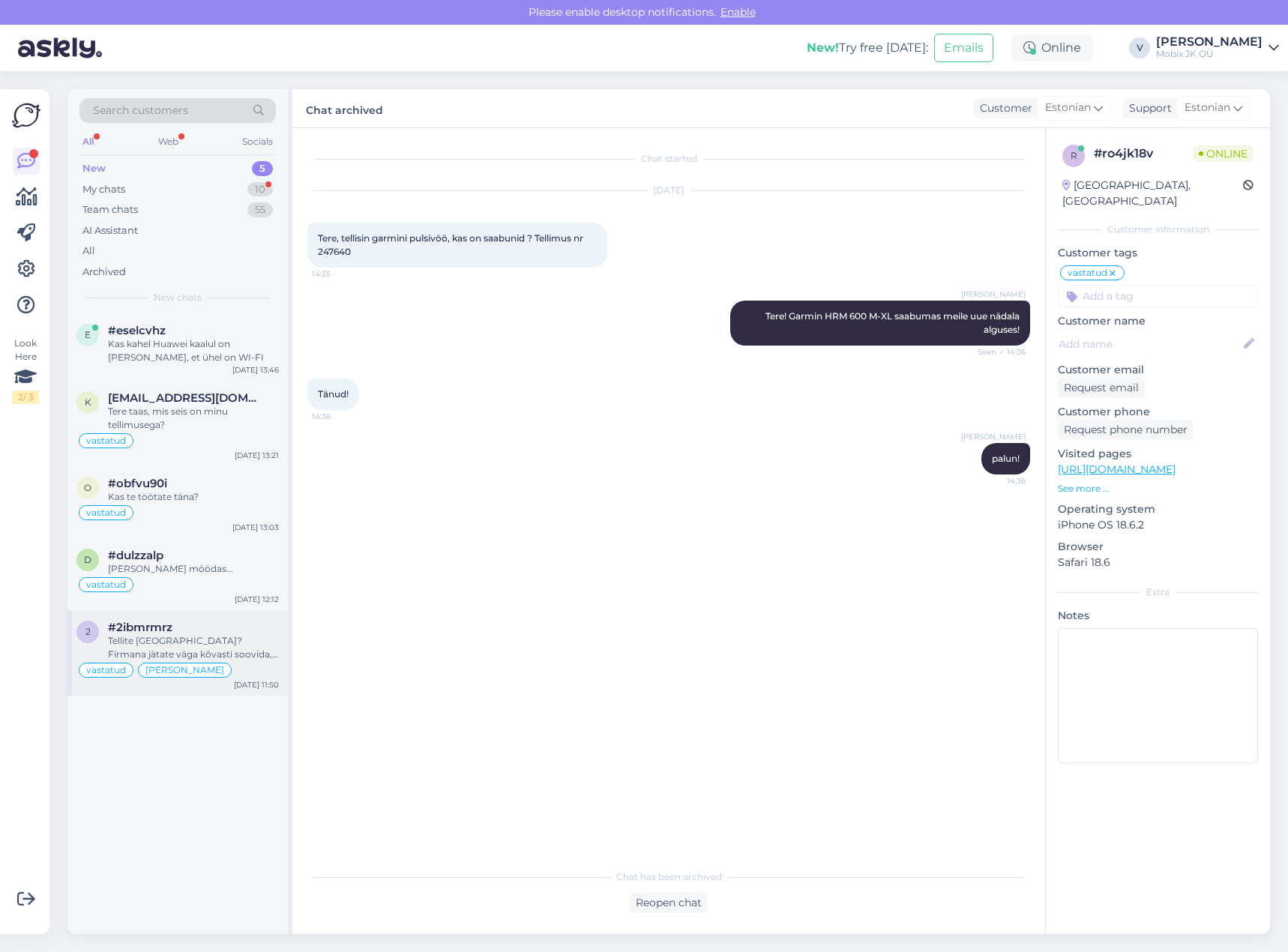
click at [249, 683] on div "[DATE] 11:50" at bounding box center [256, 684] width 45 height 11
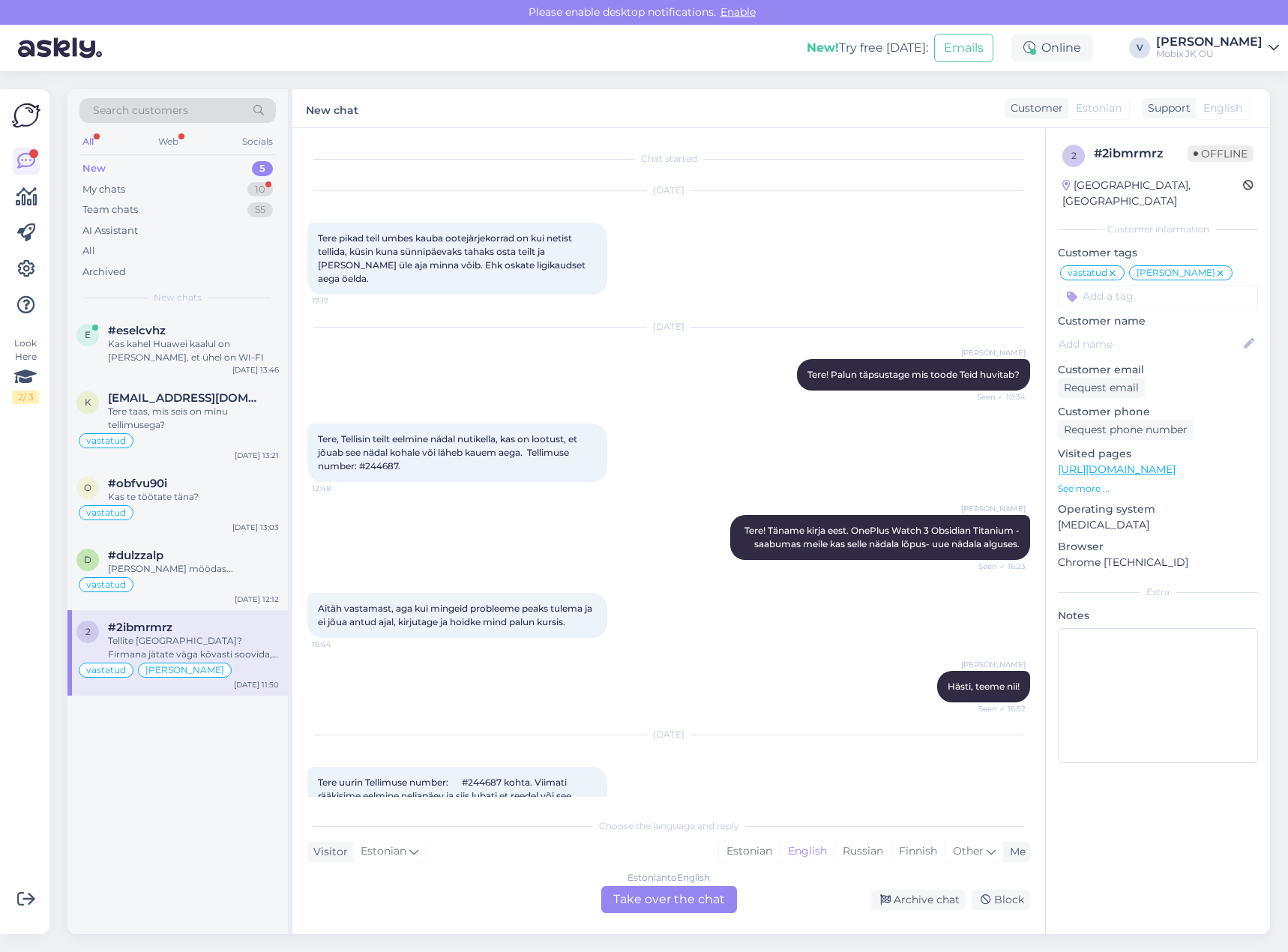
scroll to position [547, 0]
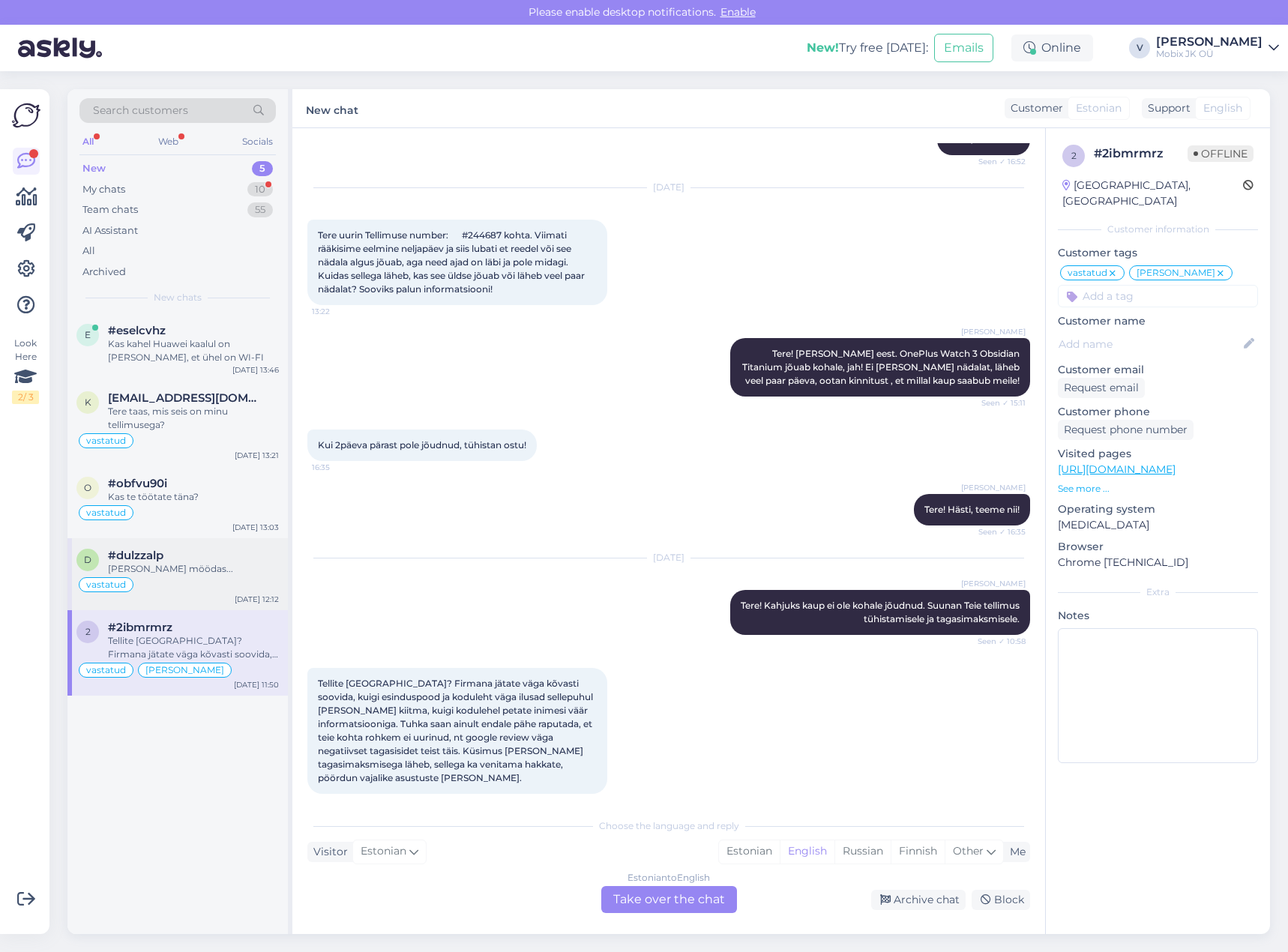
click at [191, 569] on div "Taas nädal möödas..." at bounding box center [193, 568] width 171 height 14
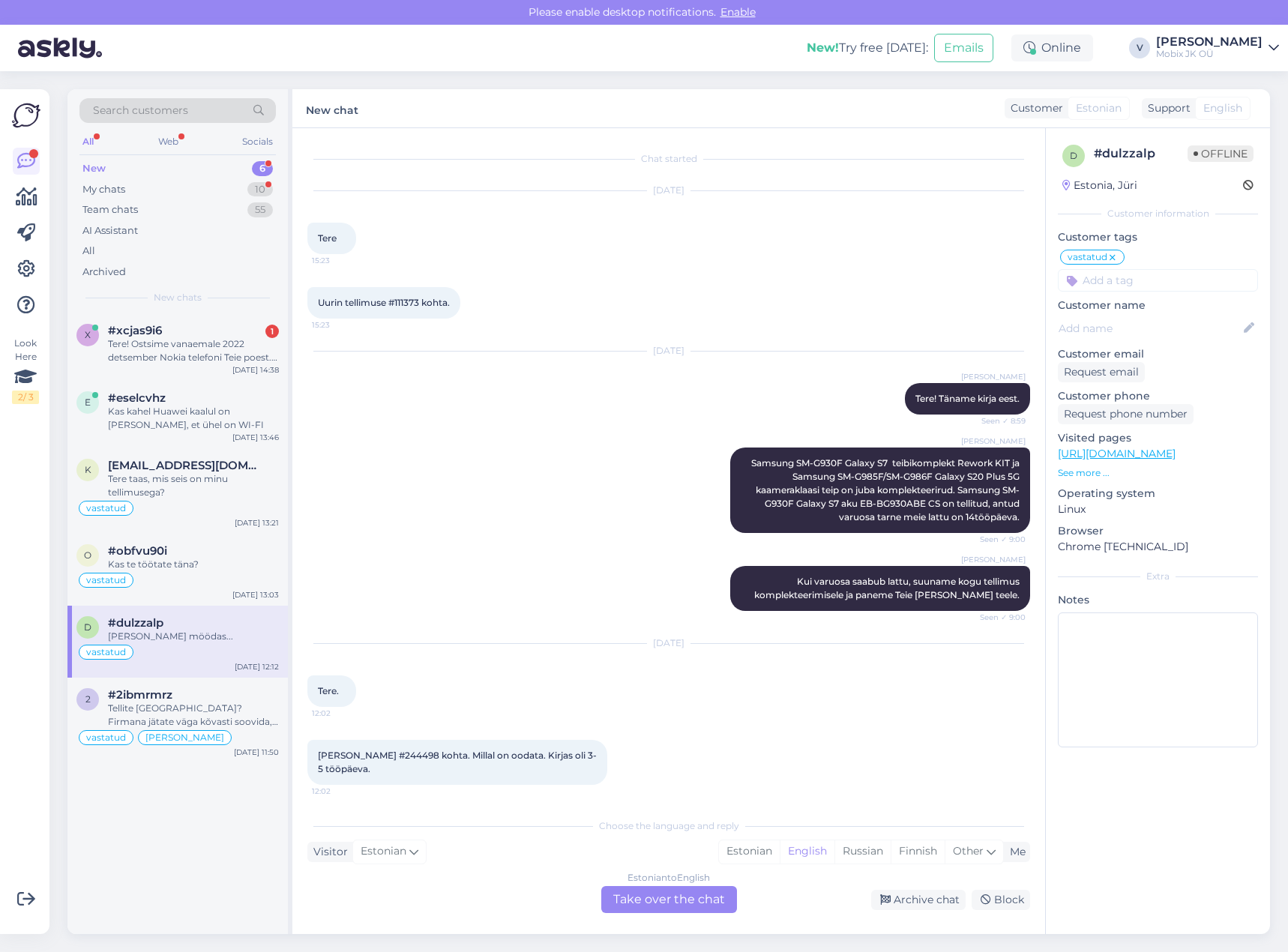
scroll to position [352, 0]
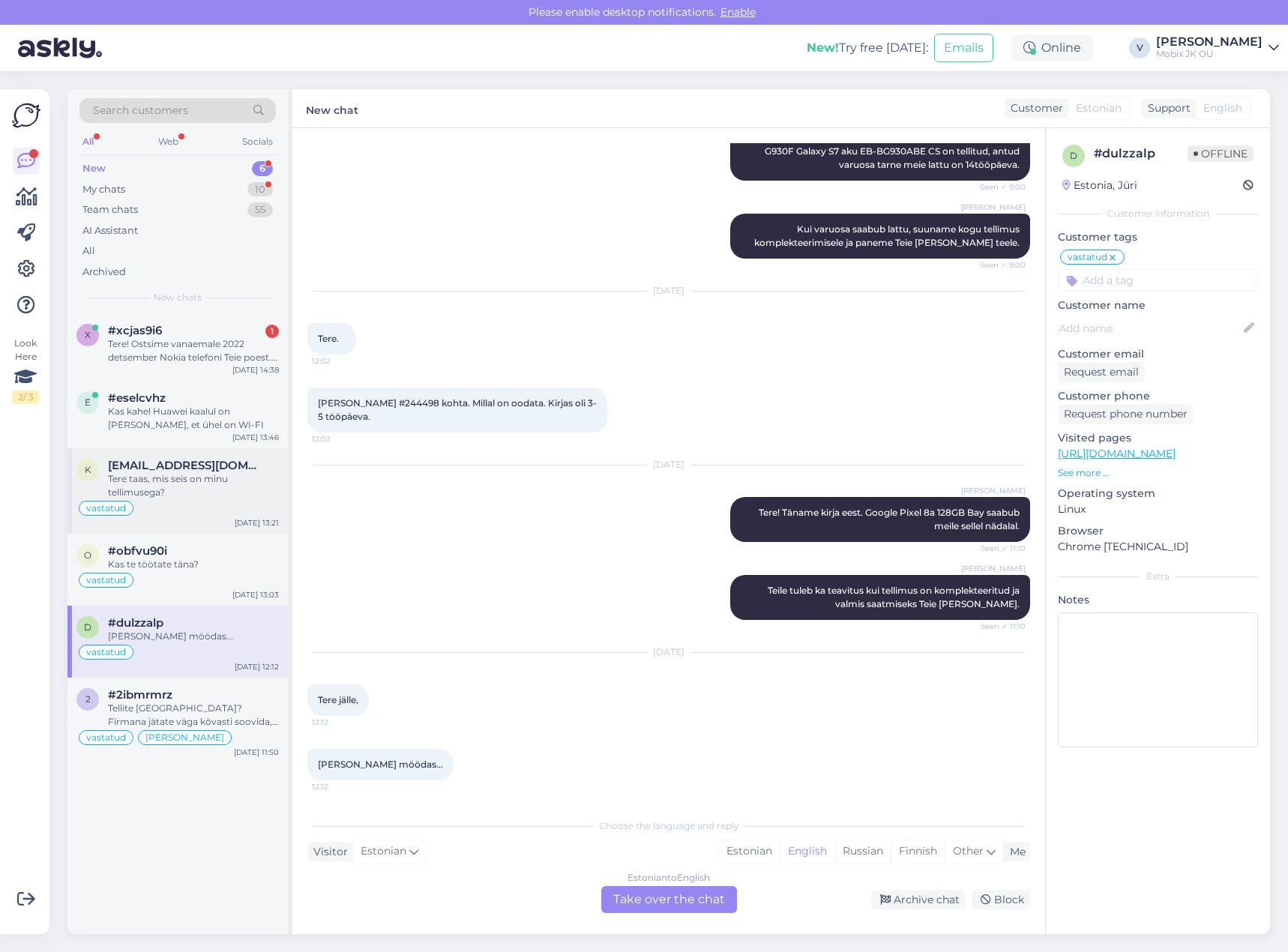
click at [194, 494] on div "Tere taas, mis seis on minu tellimusega?" at bounding box center [193, 486] width 171 height 27
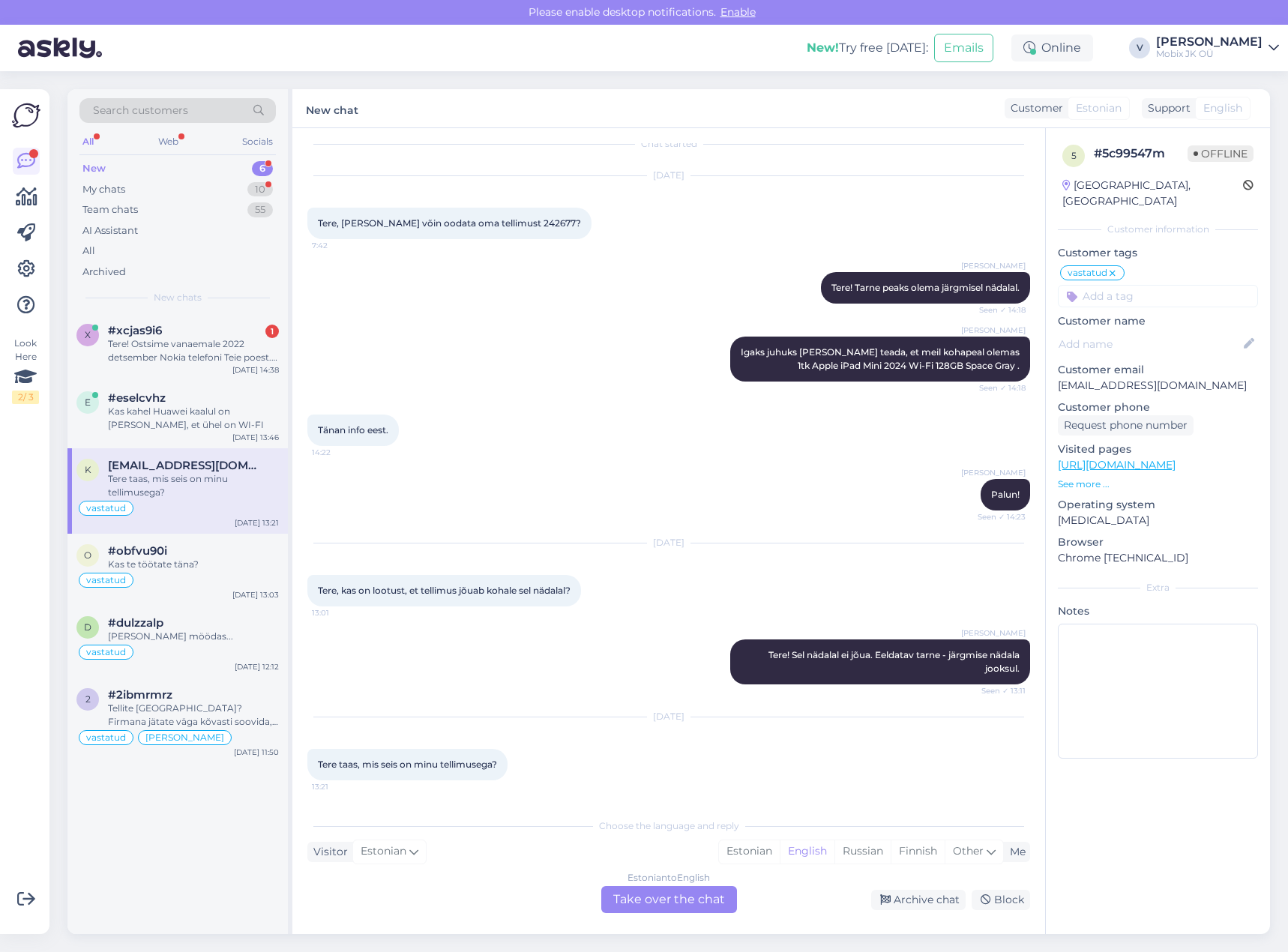
click at [218, 462] on span "kairi.rebane1@gmail.com" at bounding box center [186, 465] width 156 height 14
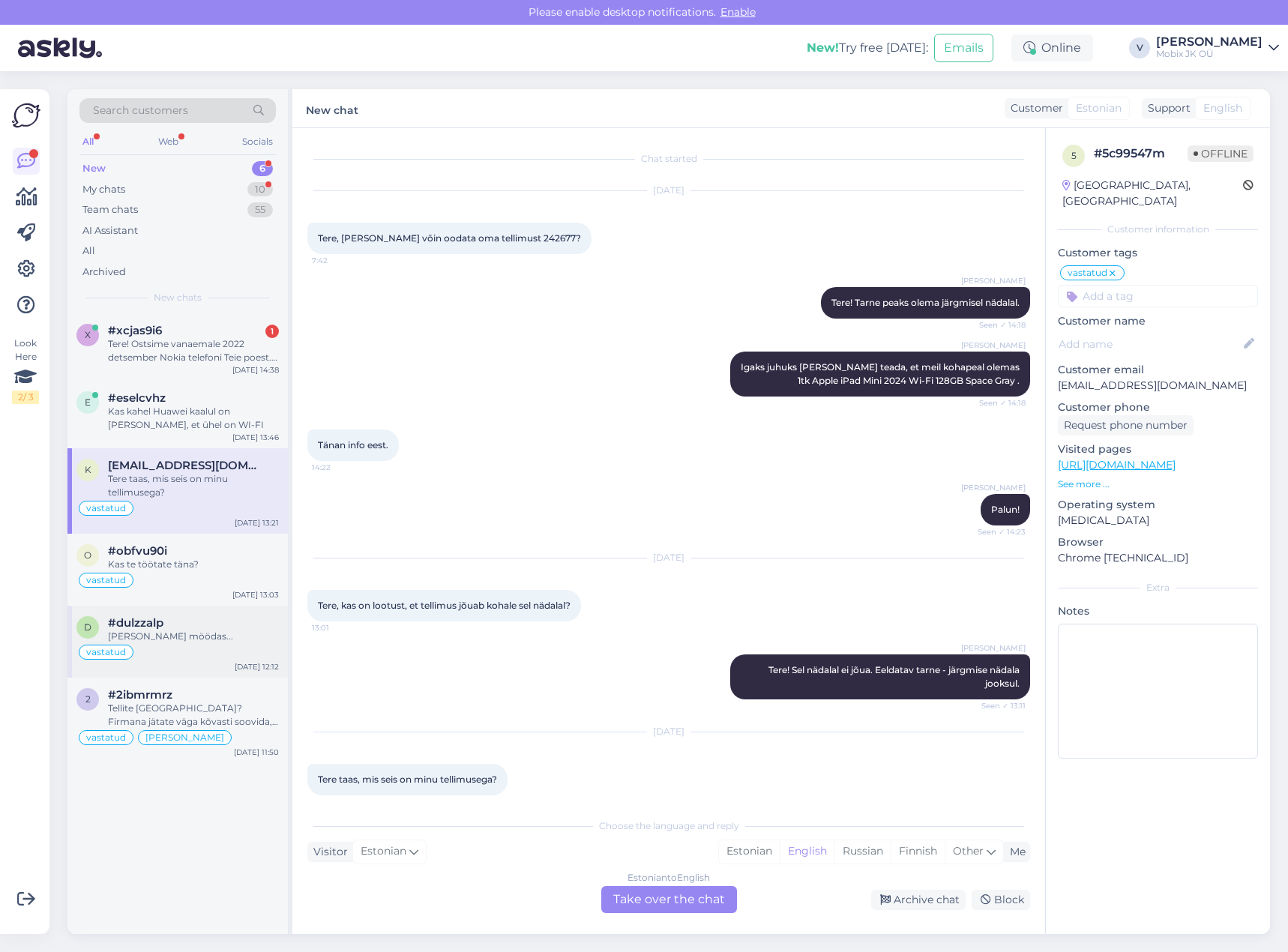
click at [251, 631] on div "Taas nädal möödas..." at bounding box center [193, 636] width 171 height 14
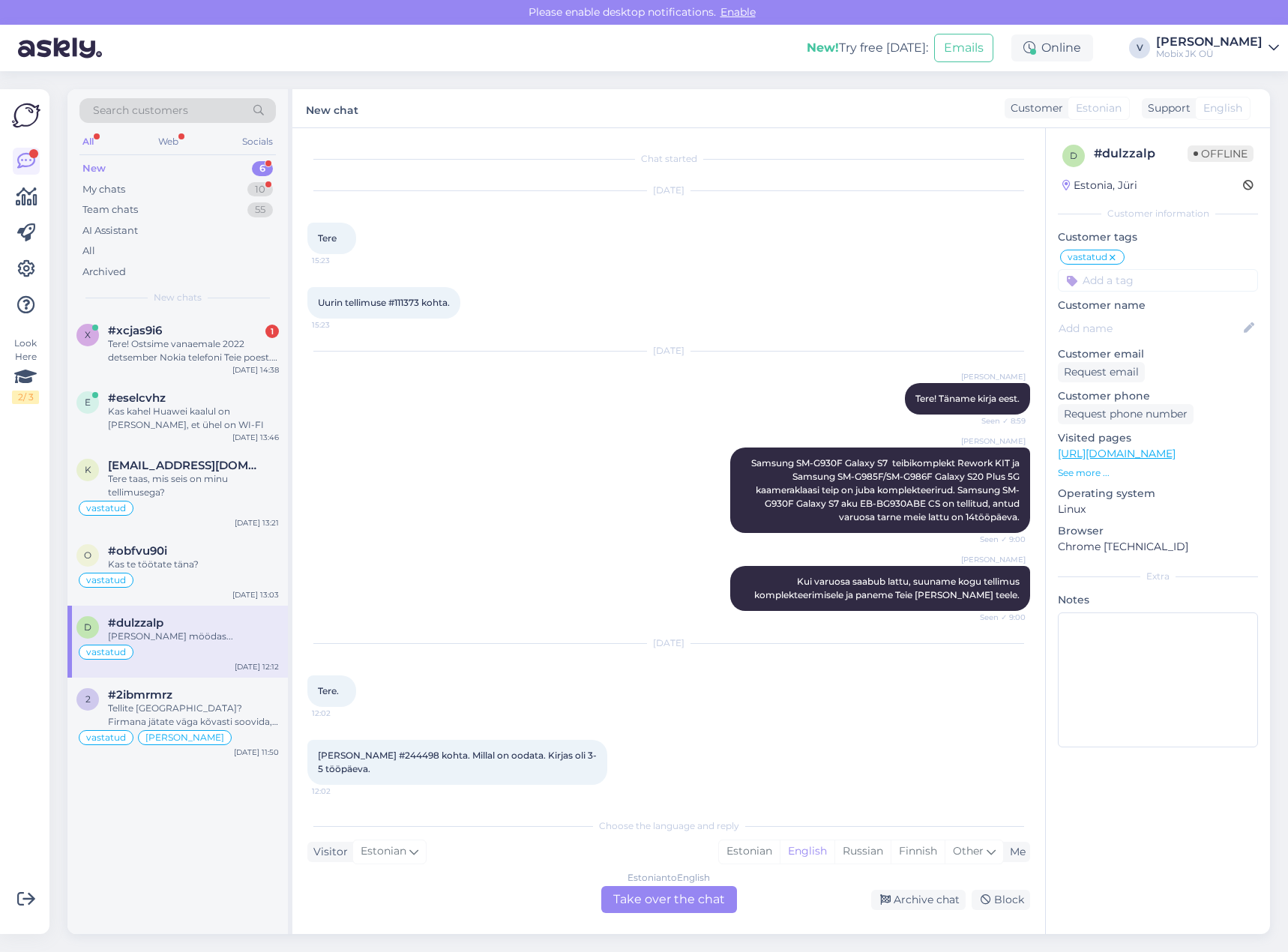
scroll to position [352, 0]
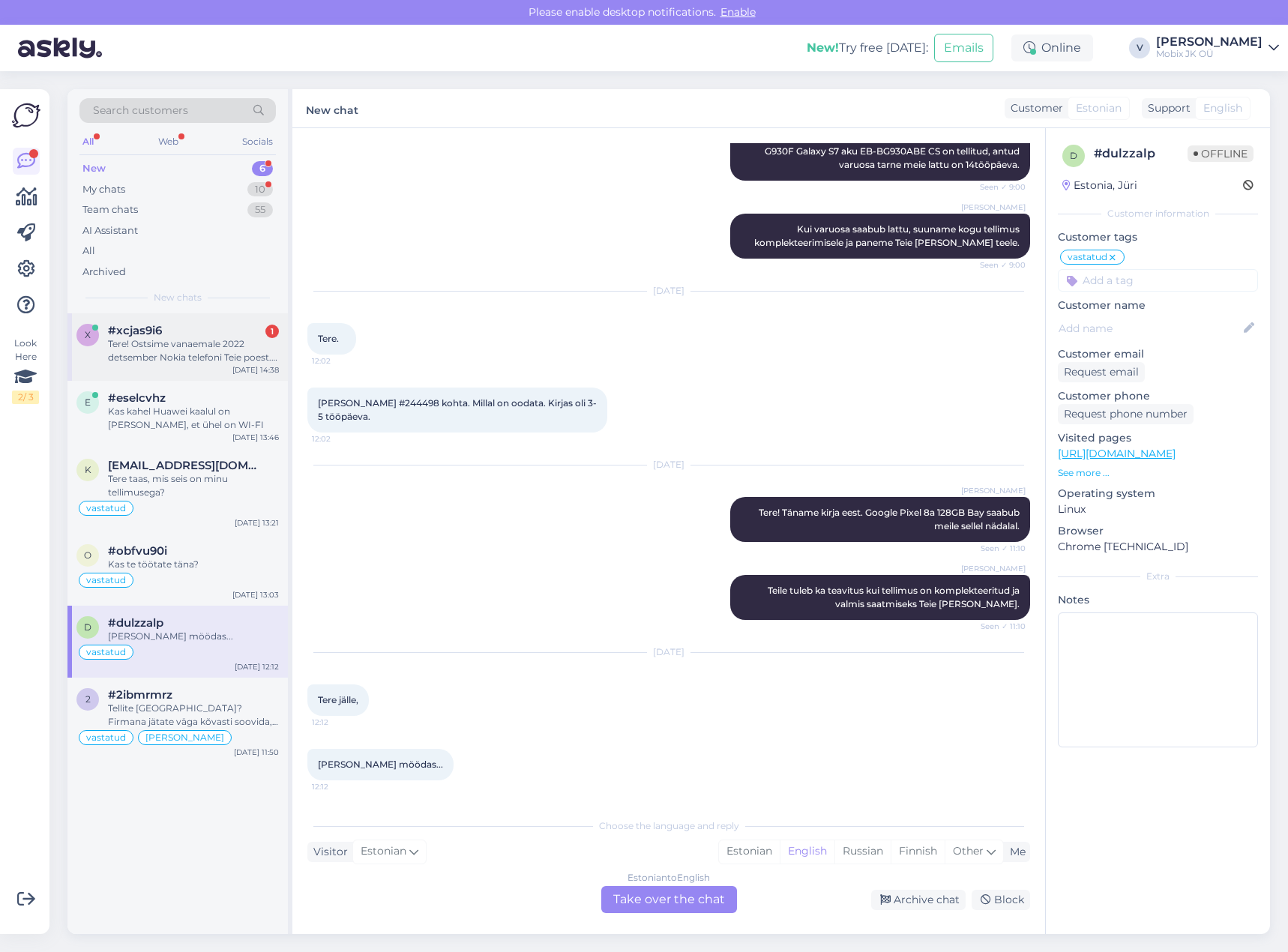
click at [235, 338] on div "Tere! Ostsime vanaemale 2022 detsember Nokia telefoni Teie poest. Garantii on k…" at bounding box center [193, 351] width 171 height 27
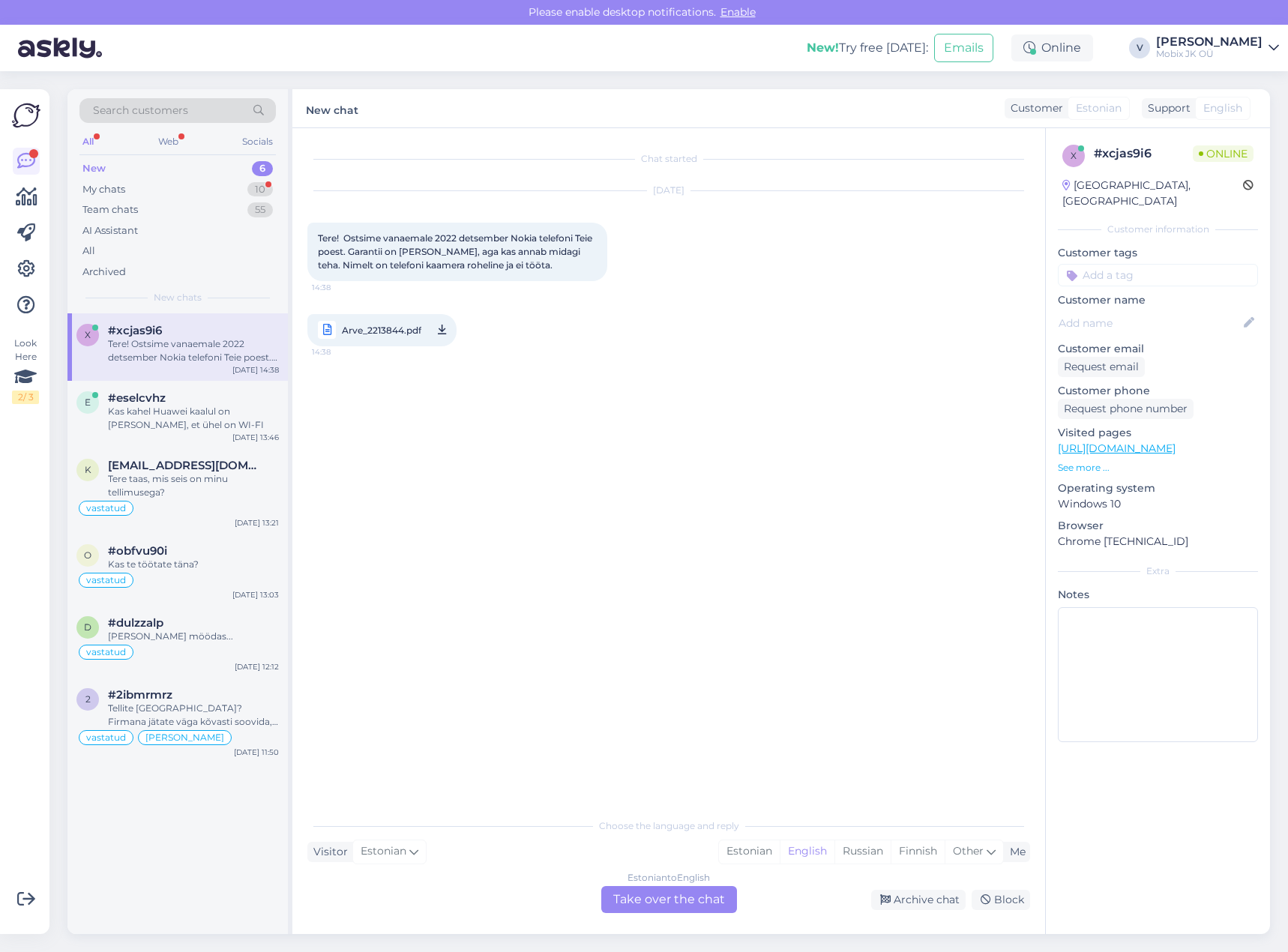
scroll to position [0, 0]
drag, startPoint x: 725, startPoint y: 890, endPoint x: 661, endPoint y: 510, distance: 385.4
click at [724, 890] on div "Estonian to English Take over the chat" at bounding box center [669, 900] width 136 height 27
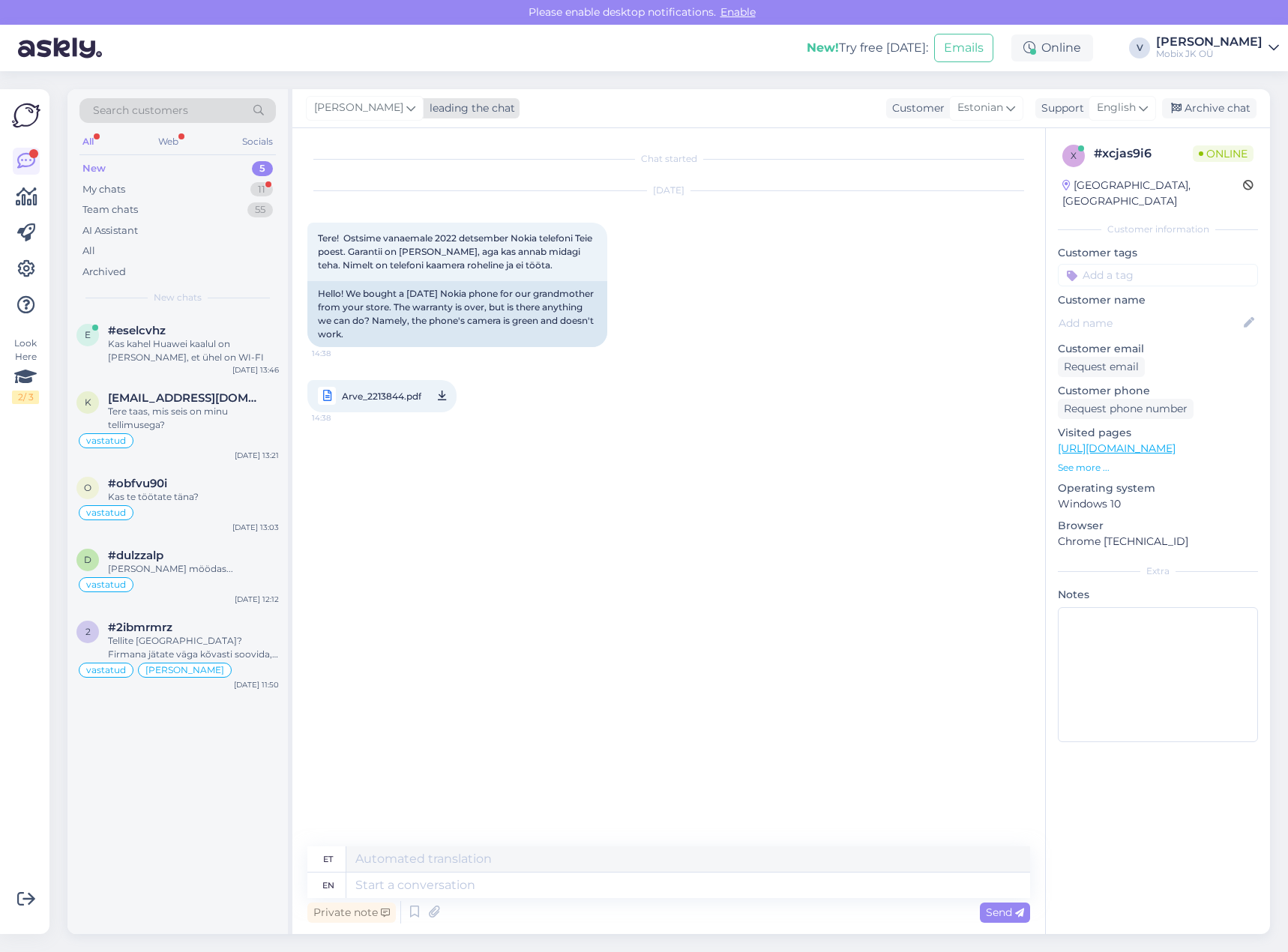
click at [436, 109] on div "leading the chat" at bounding box center [469, 108] width 91 height 15
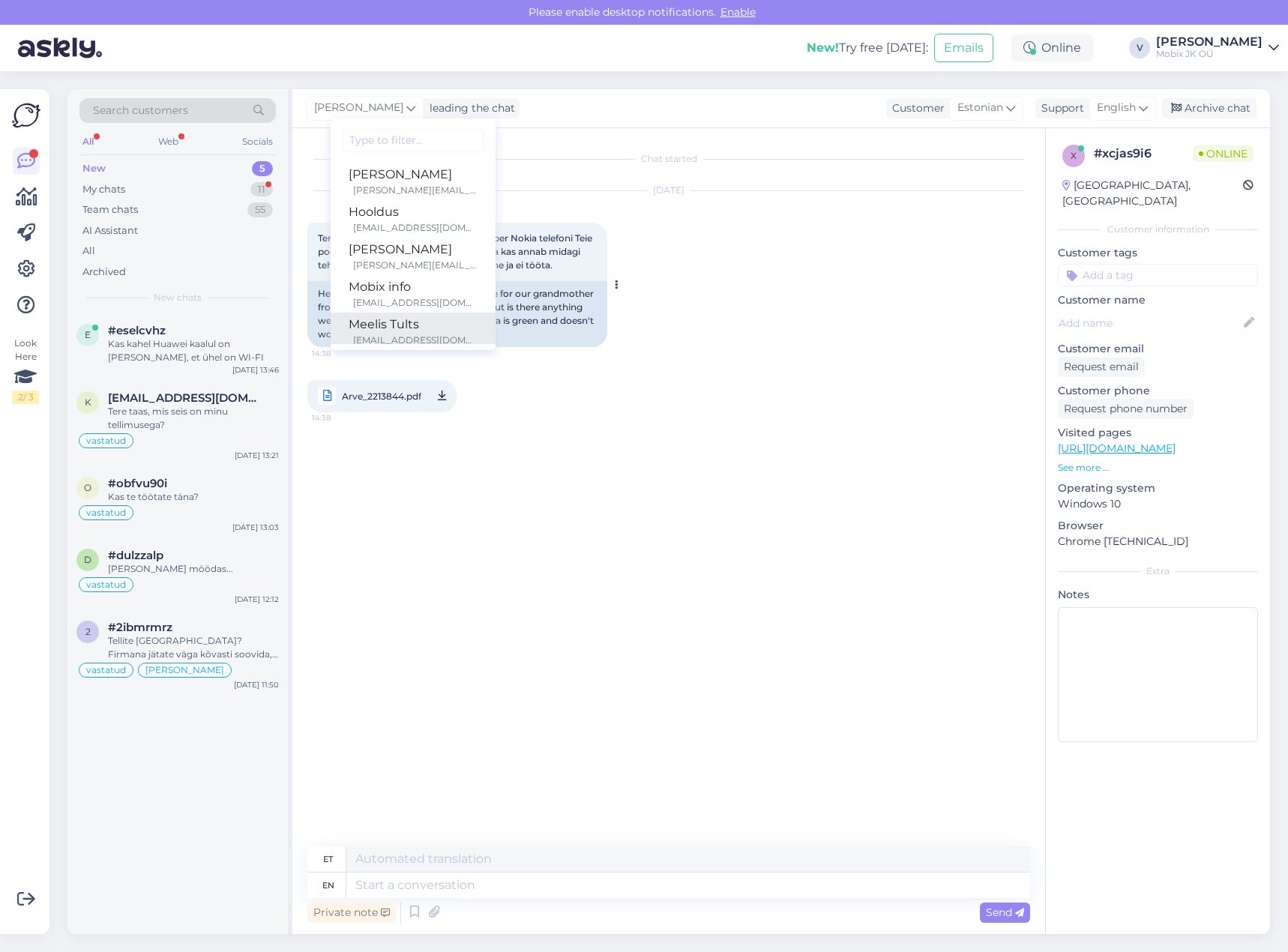
click at [413, 314] on link "Meelis Tults meelis.tults@mobix.ee" at bounding box center [413, 330] width 165 height 37
